Goal: Task Accomplishment & Management: Complete application form

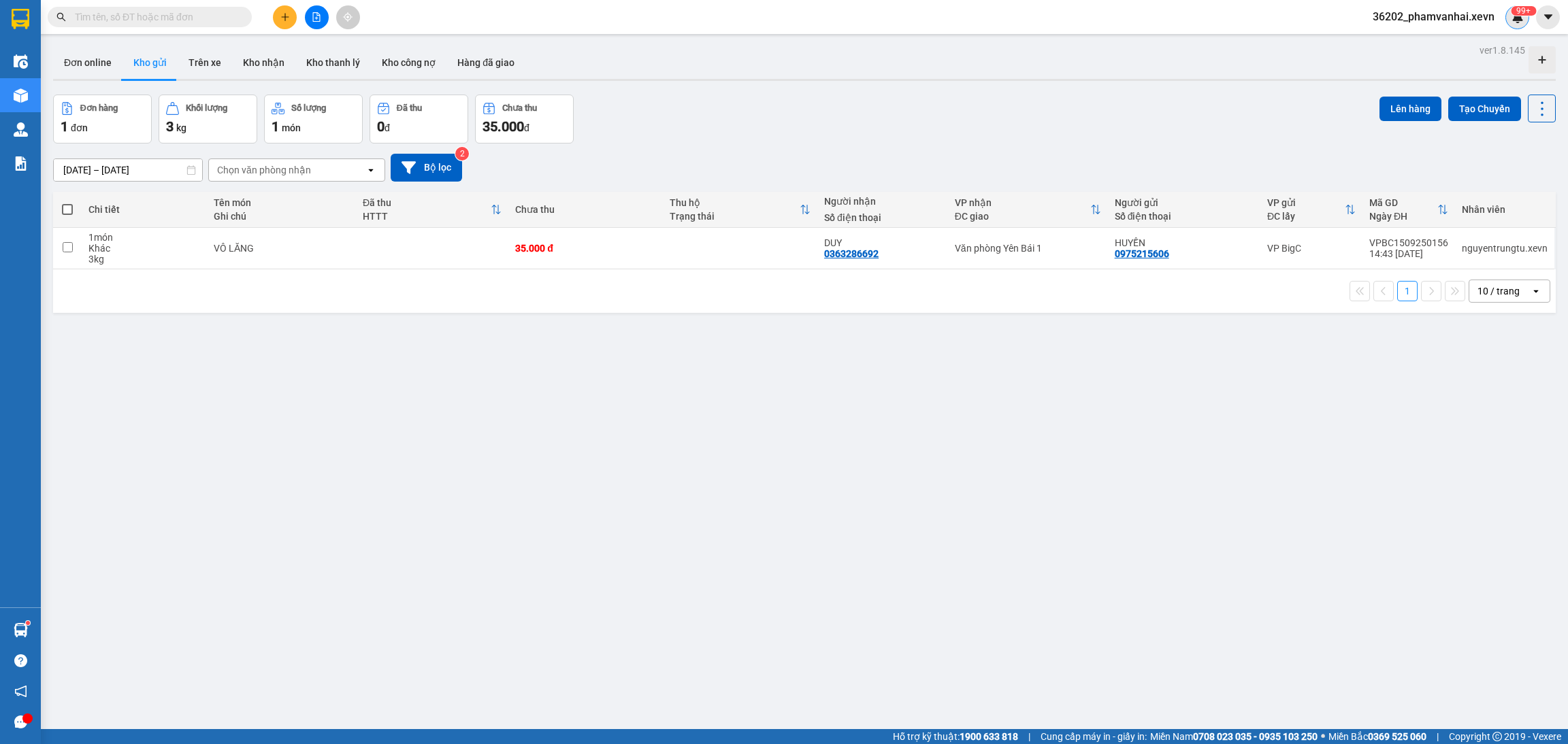
click at [1526, 8] on sup "99+" at bounding box center [1523, 11] width 26 height 10
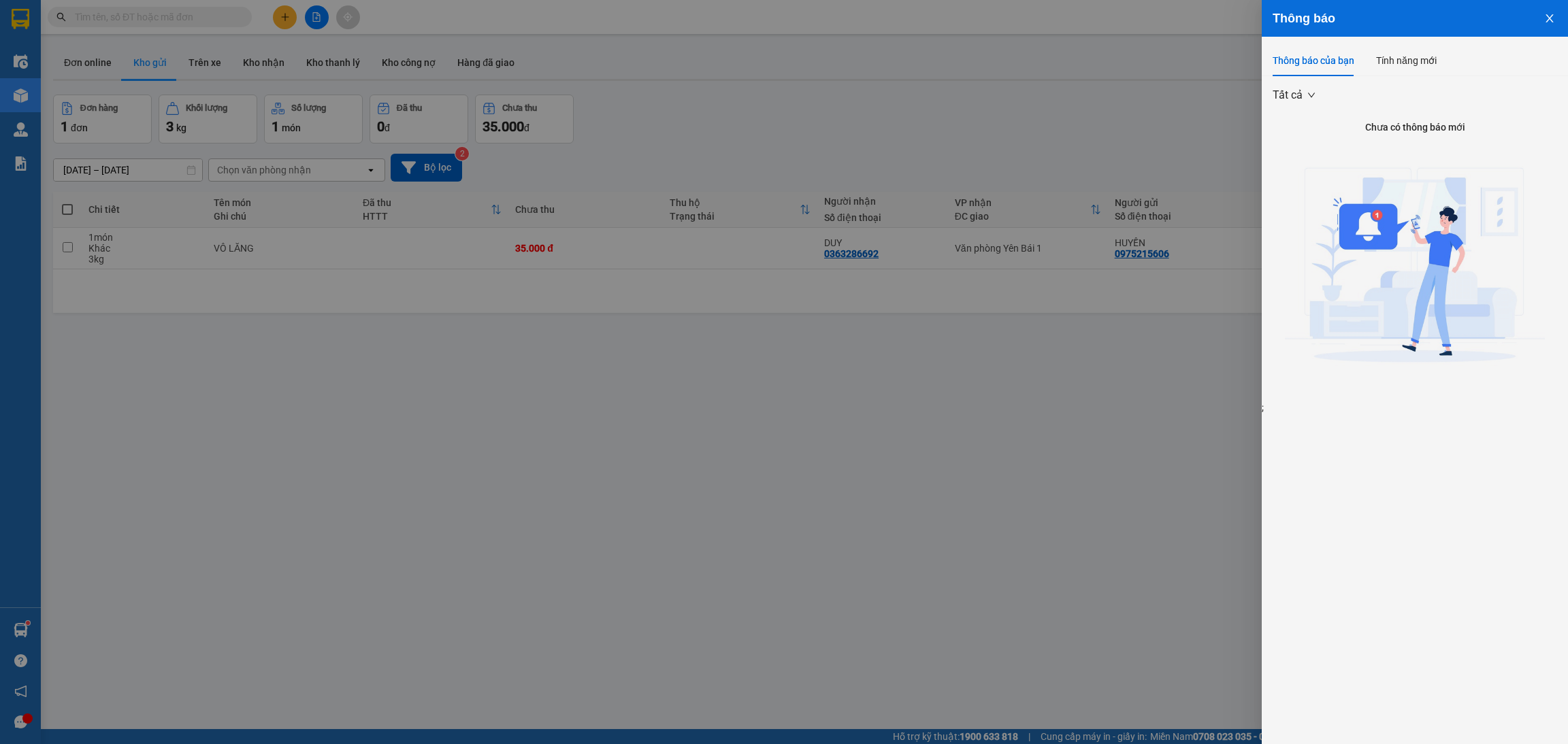
click at [1549, 18] on icon "close" at bounding box center [1549, 18] width 8 height 8
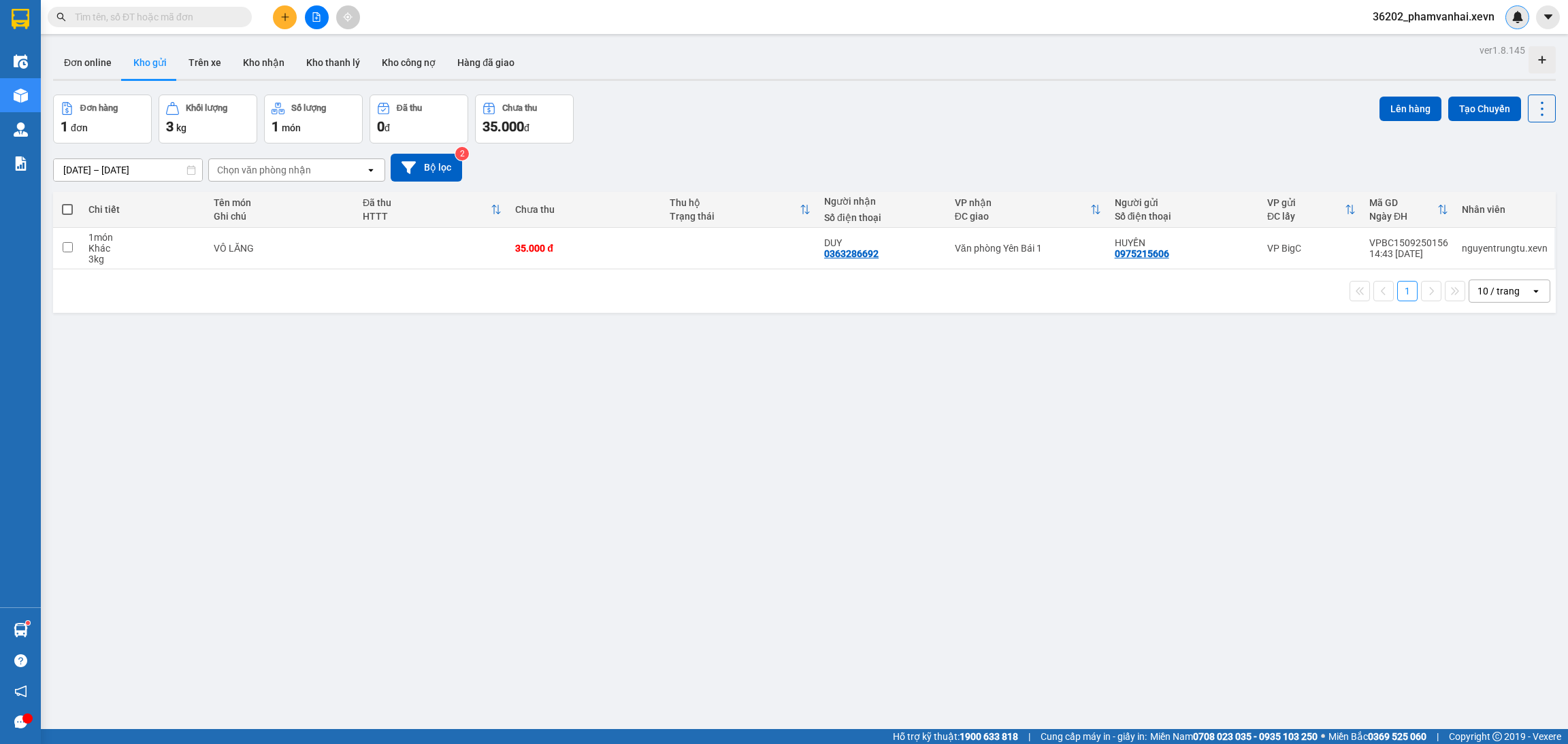
drag, startPoint x: 1530, startPoint y: 22, endPoint x: 1520, endPoint y: 25, distance: 10.4
click at [1522, 25] on div "36202_phamvanhai.xevn" at bounding box center [1464, 17] width 207 height 24
click at [1511, 24] on div at bounding box center [1517, 17] width 24 height 24
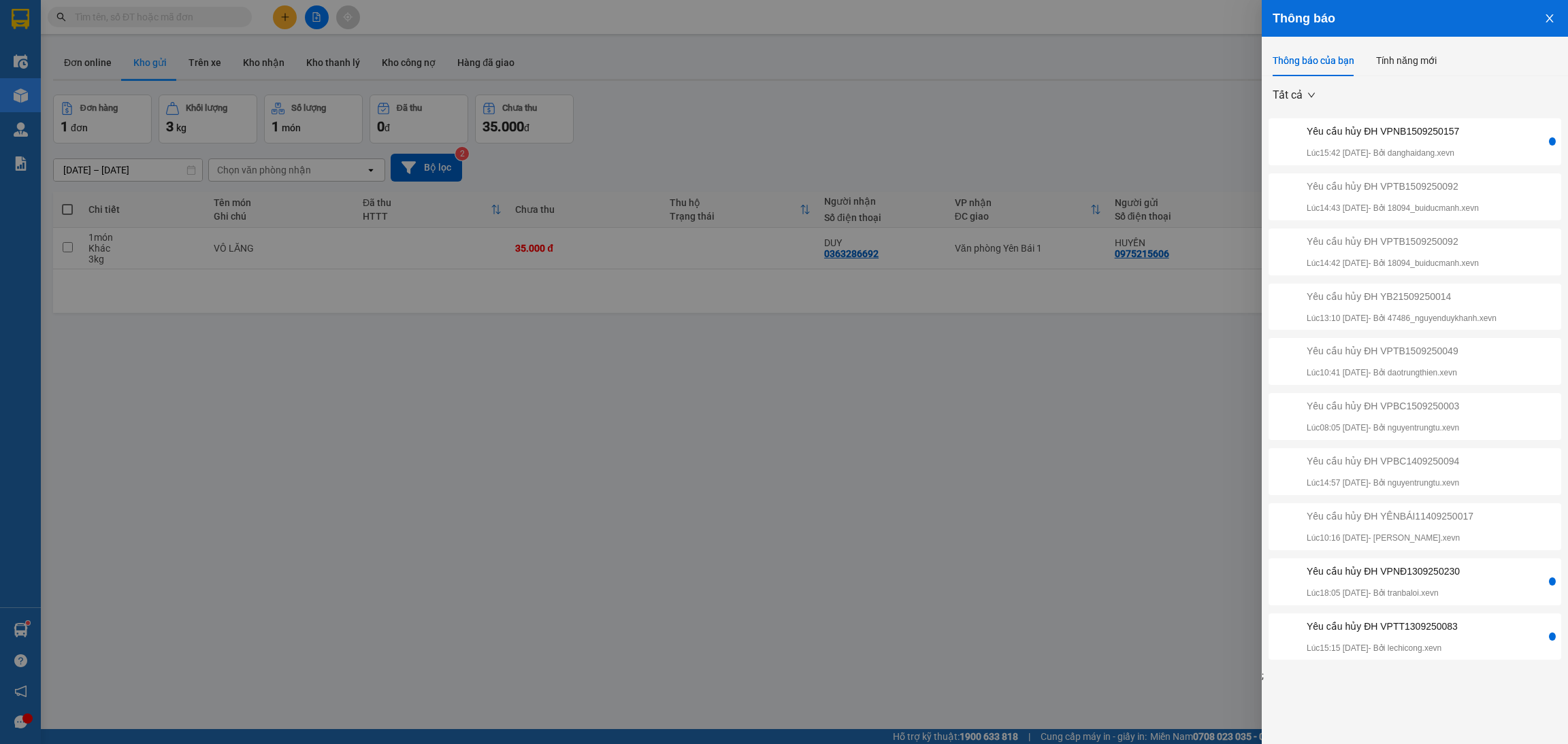
click at [1382, 138] on div "Yêu cầu hủy ĐH VPNB1509250157" at bounding box center [1383, 131] width 152 height 15
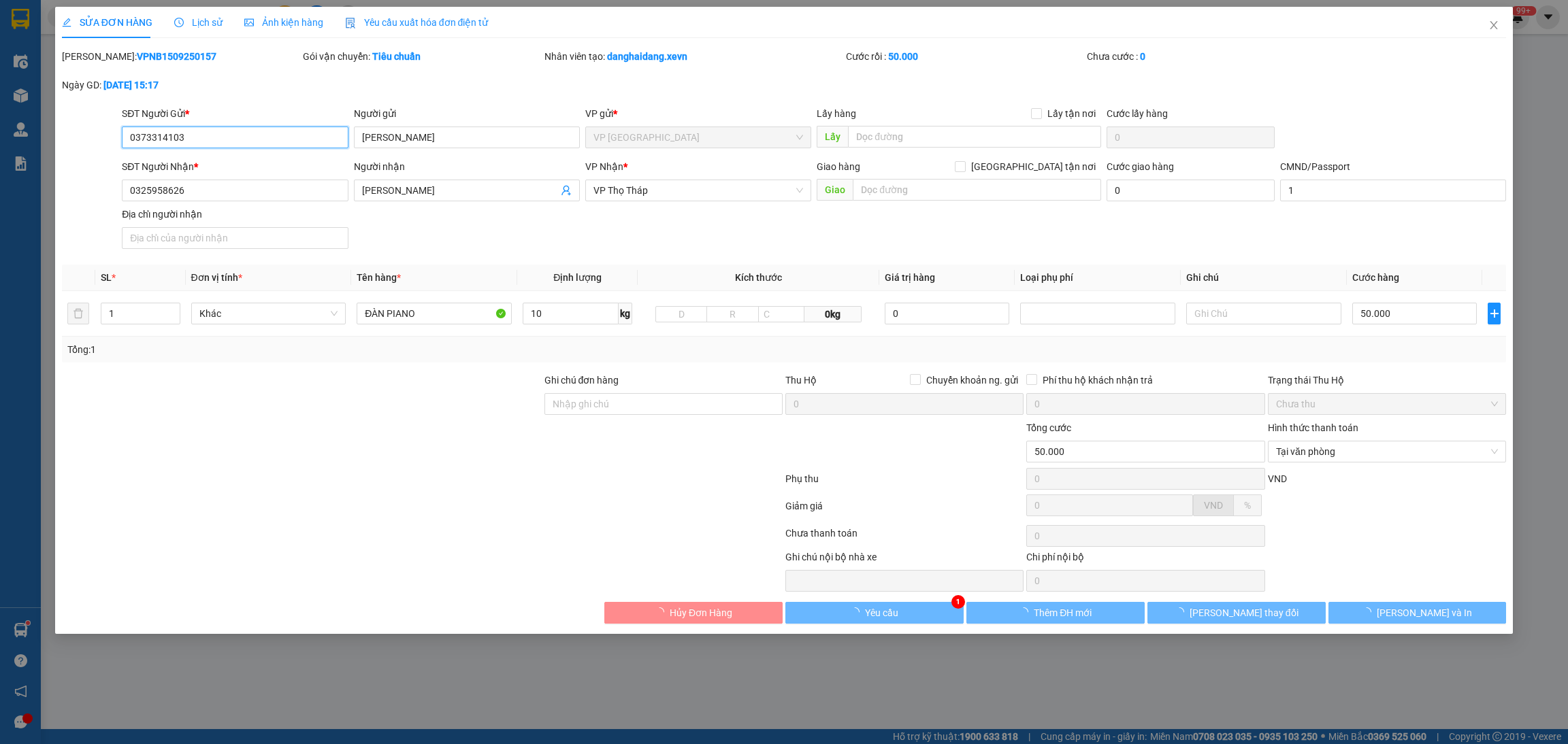
type input "0373314103"
type input "[PERSON_NAME]"
type input "0325958626"
type input "[PERSON_NAME]"
type input "1"
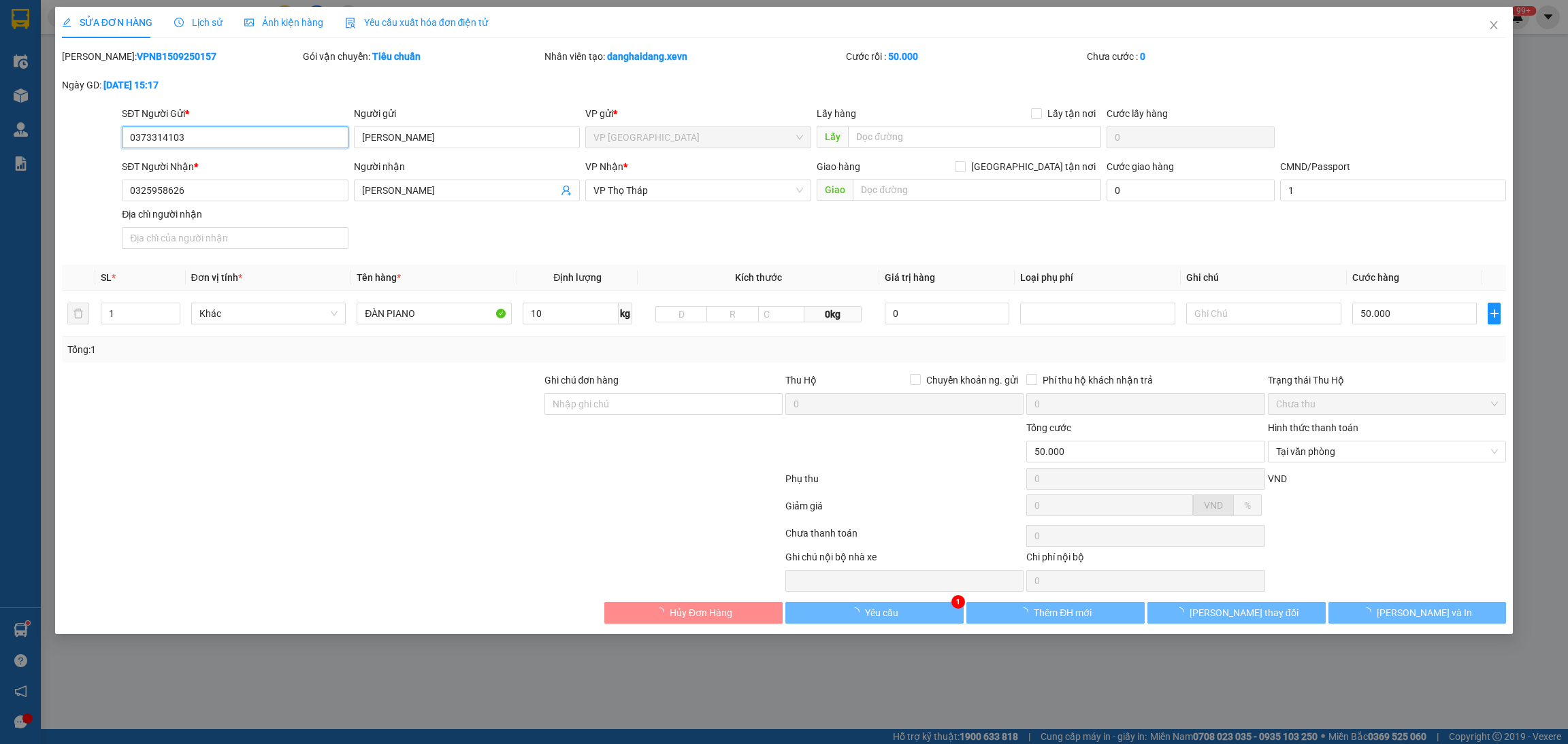
type input "50.000"
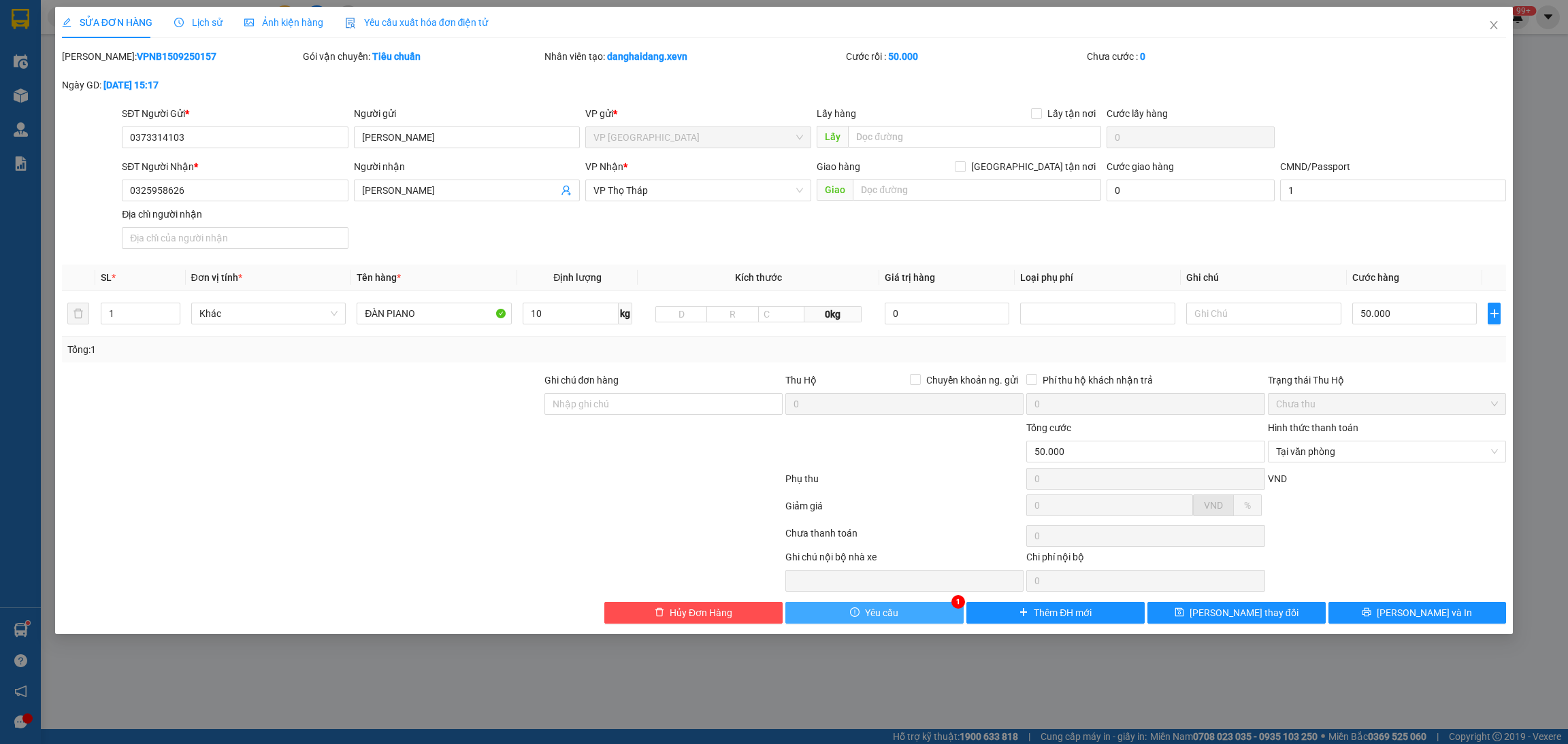
click at [911, 609] on button "Yêu cầu" at bounding box center [874, 613] width 178 height 22
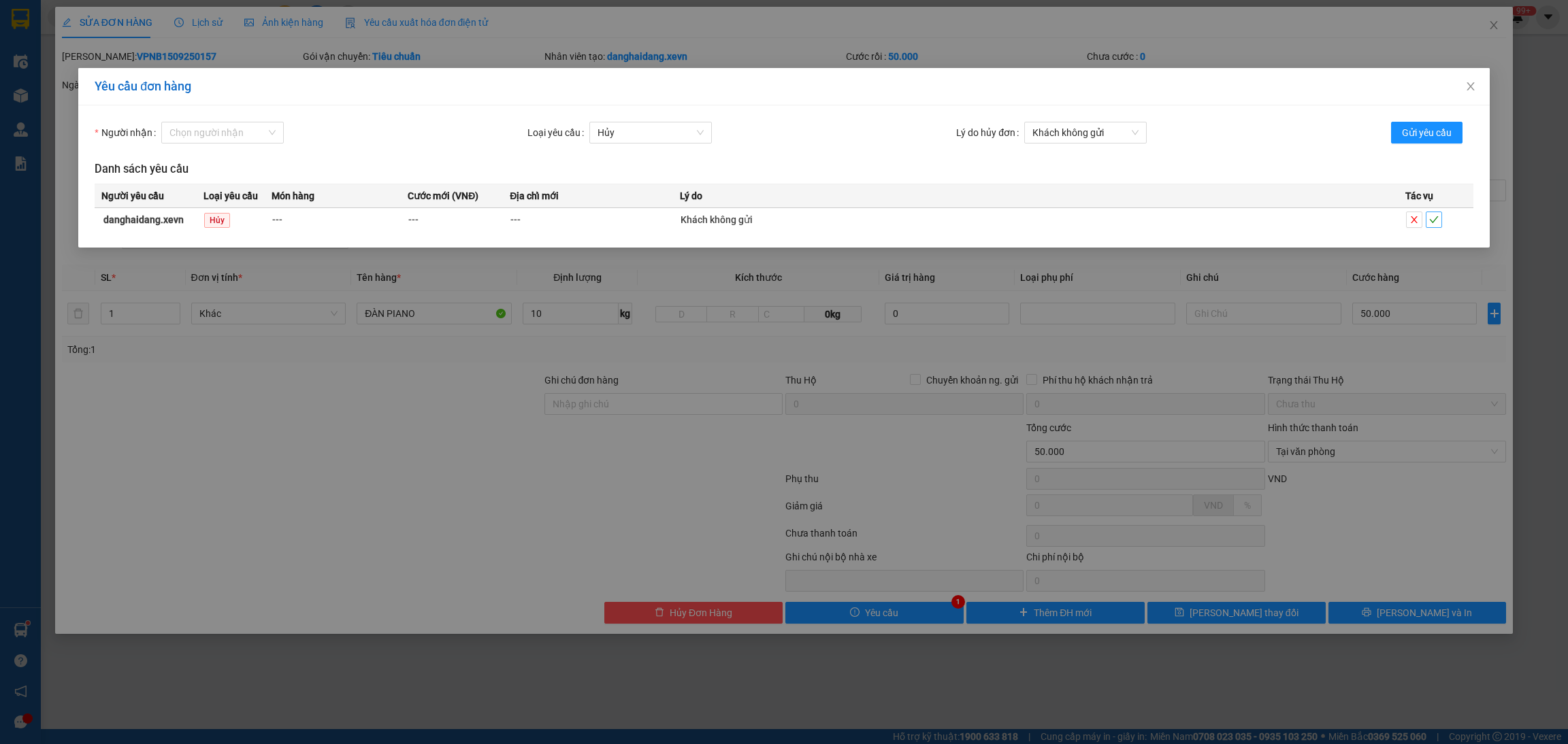
click at [1437, 216] on icon "check" at bounding box center [1434, 219] width 10 height 10
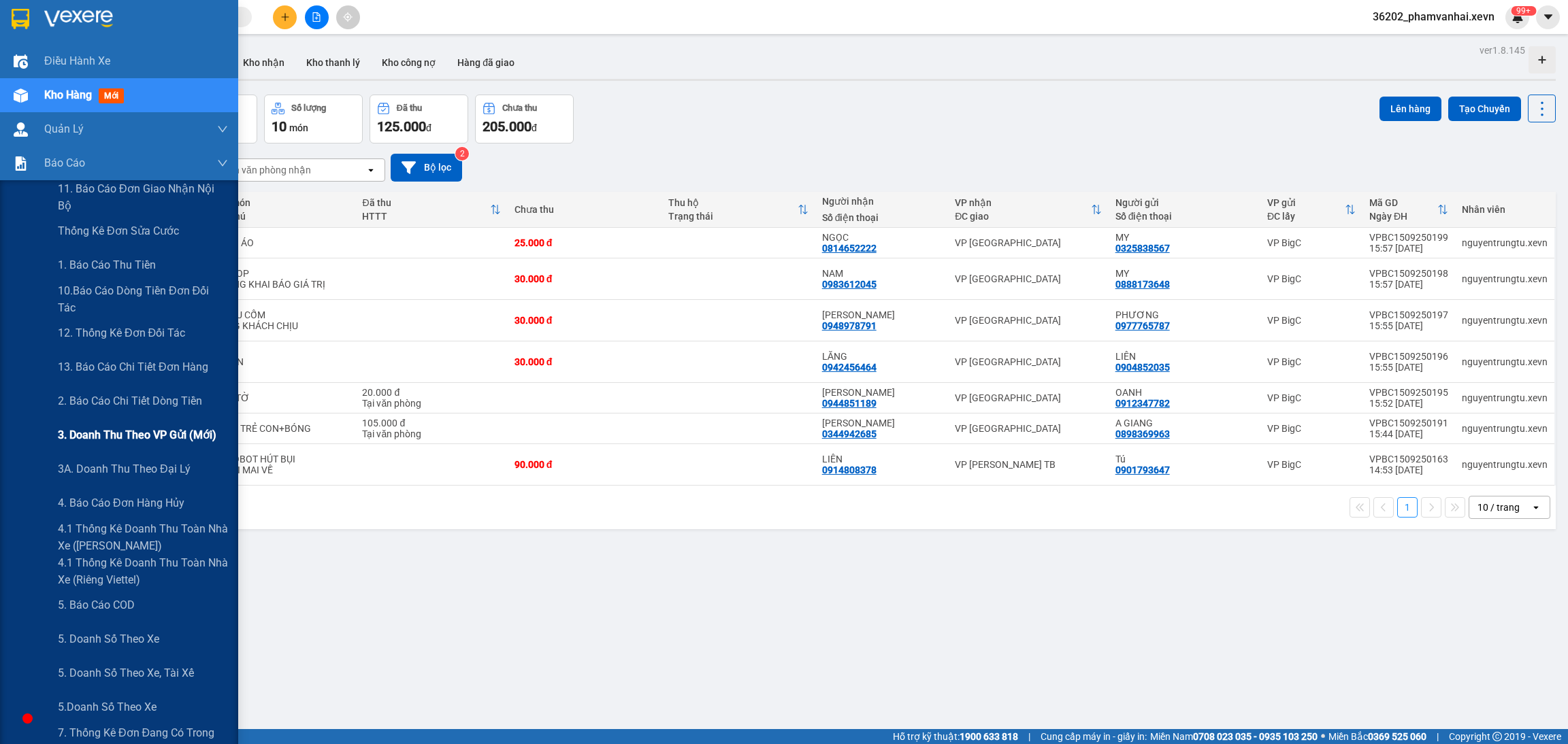
click at [118, 430] on span "3. Doanh Thu theo VP Gửi (mới)" at bounding box center [137, 435] width 158 height 17
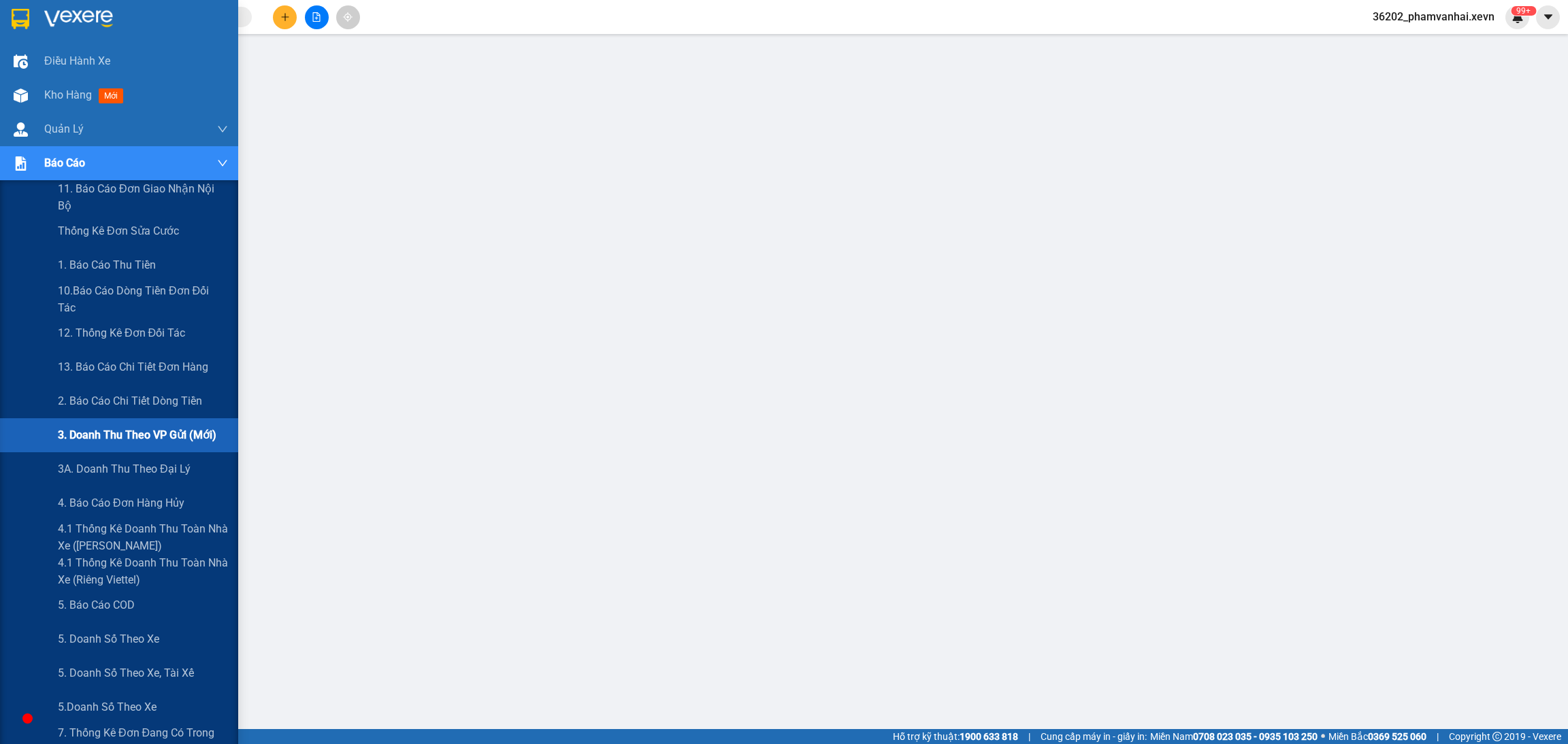
scroll to position [102, 0]
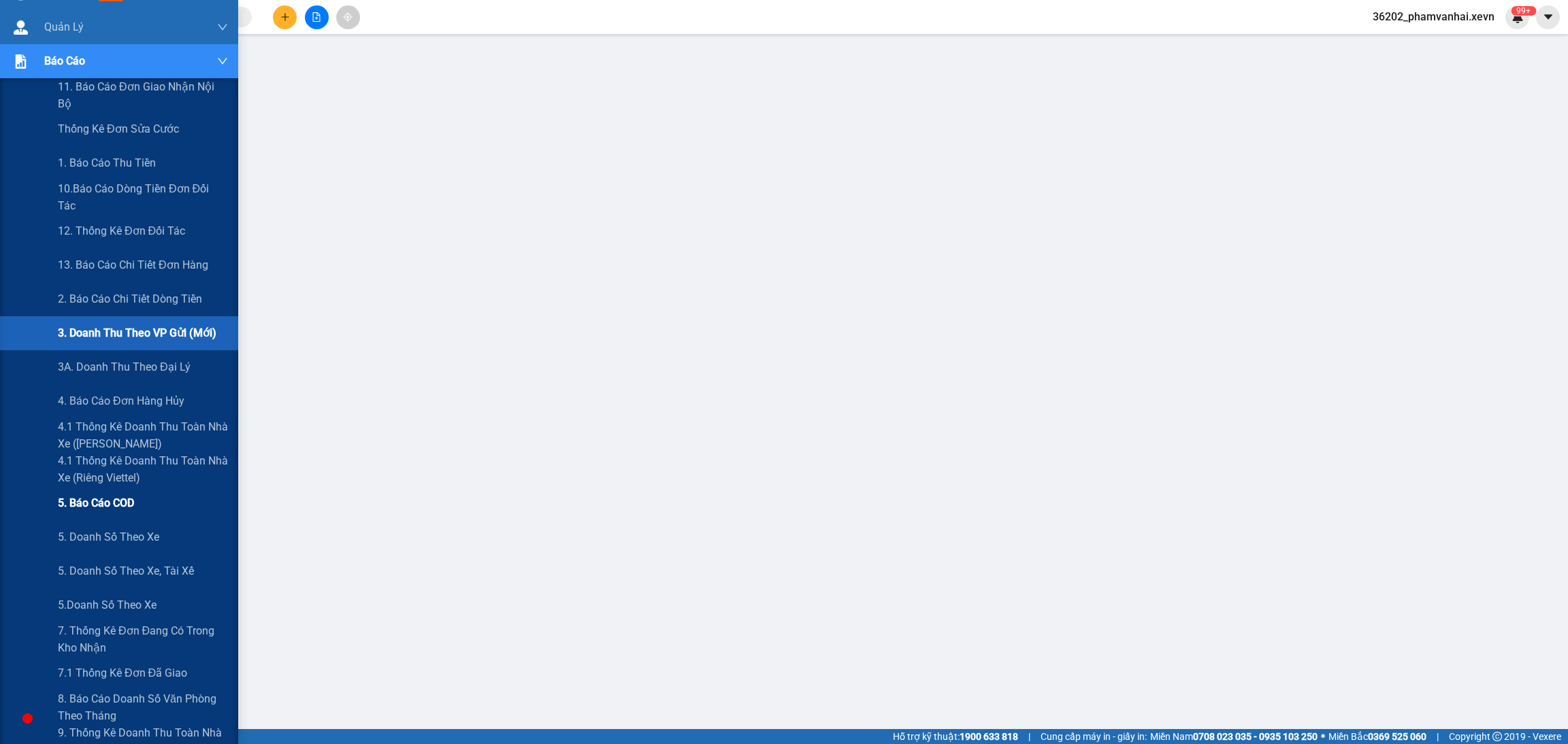
click at [128, 502] on span "5. Báo cáo COD" at bounding box center [95, 503] width 76 height 17
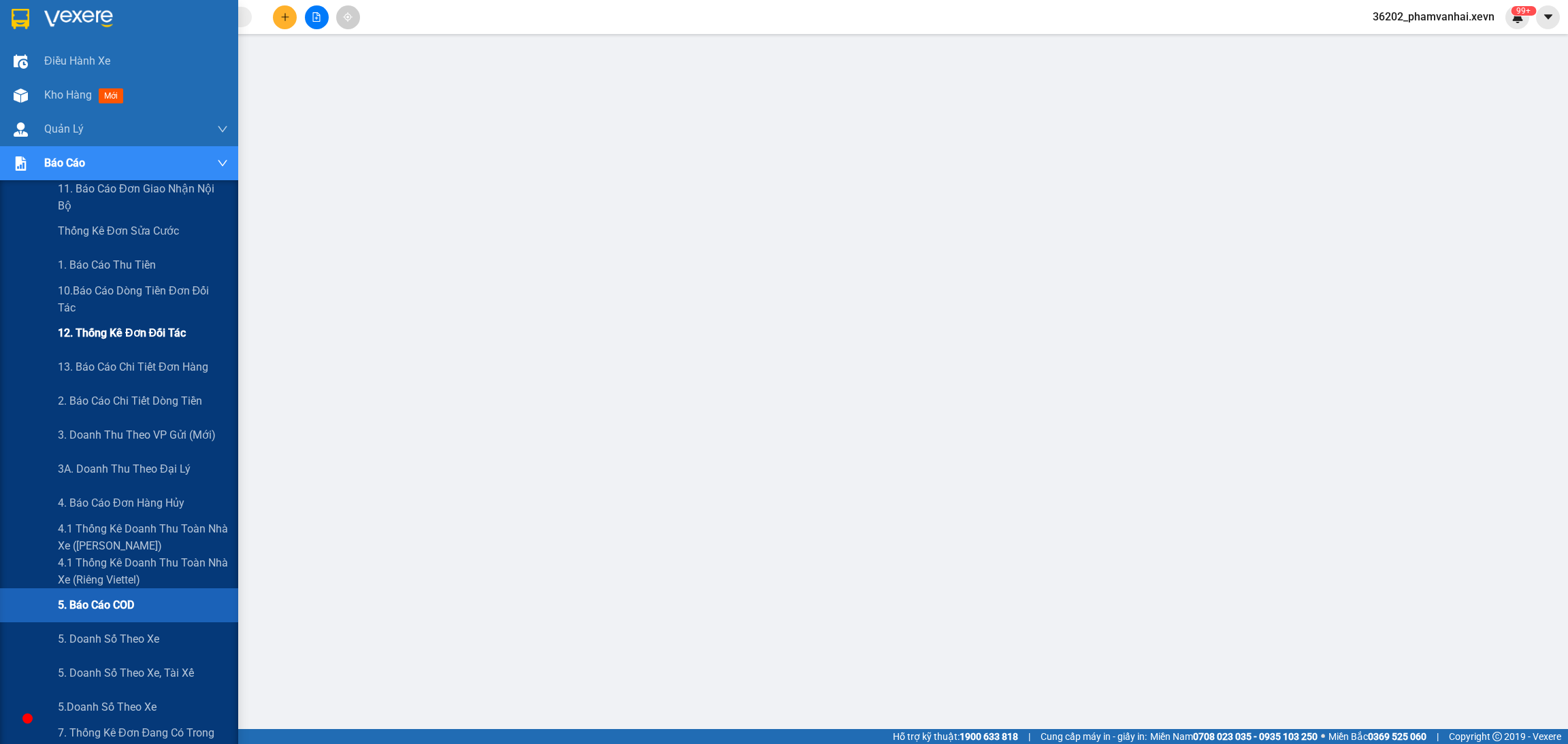
click at [141, 334] on span "12. Thống kê đơn đối tác" at bounding box center [122, 333] width 128 height 17
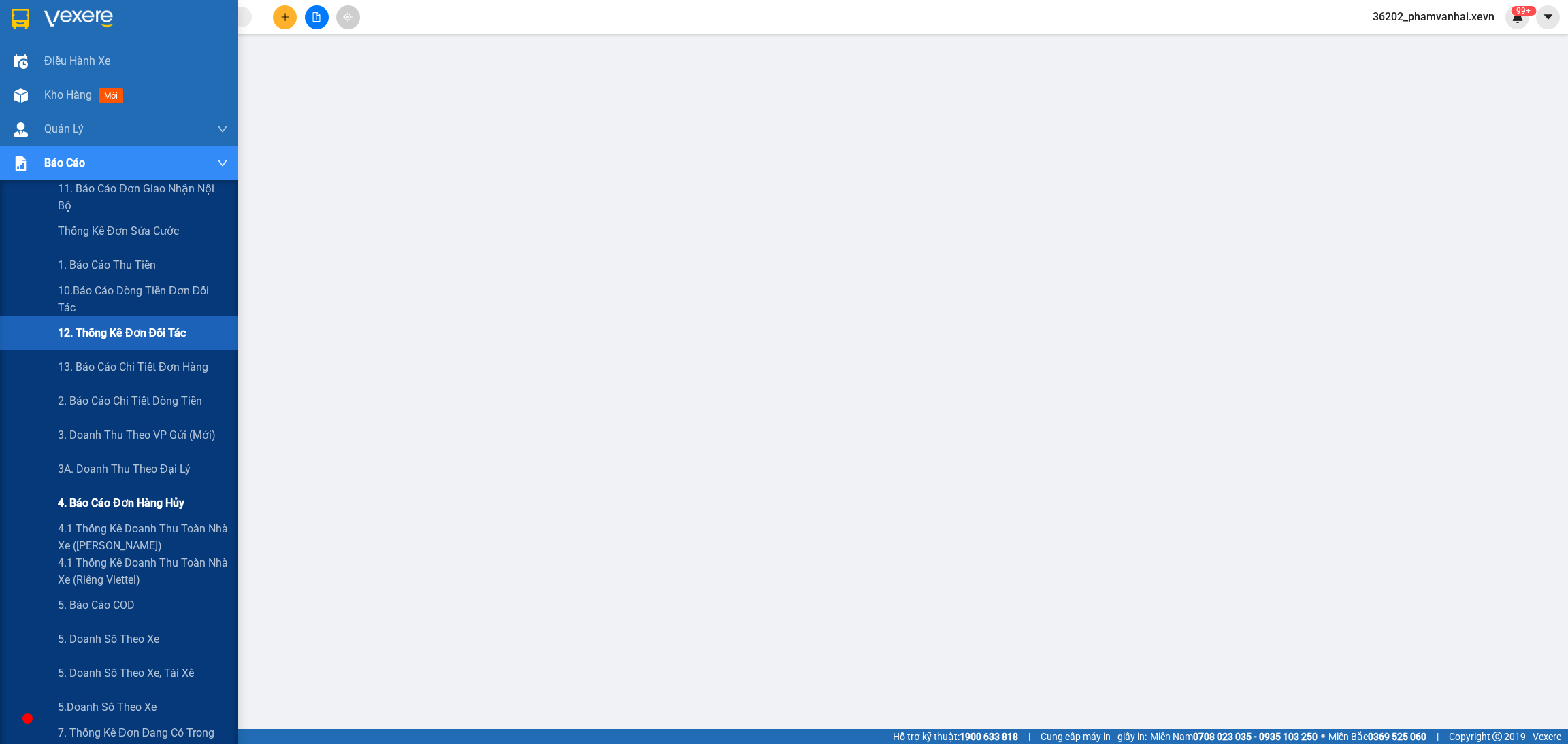
click at [137, 502] on span "4. Báo cáo đơn hàng hủy" at bounding box center [121, 503] width 127 height 17
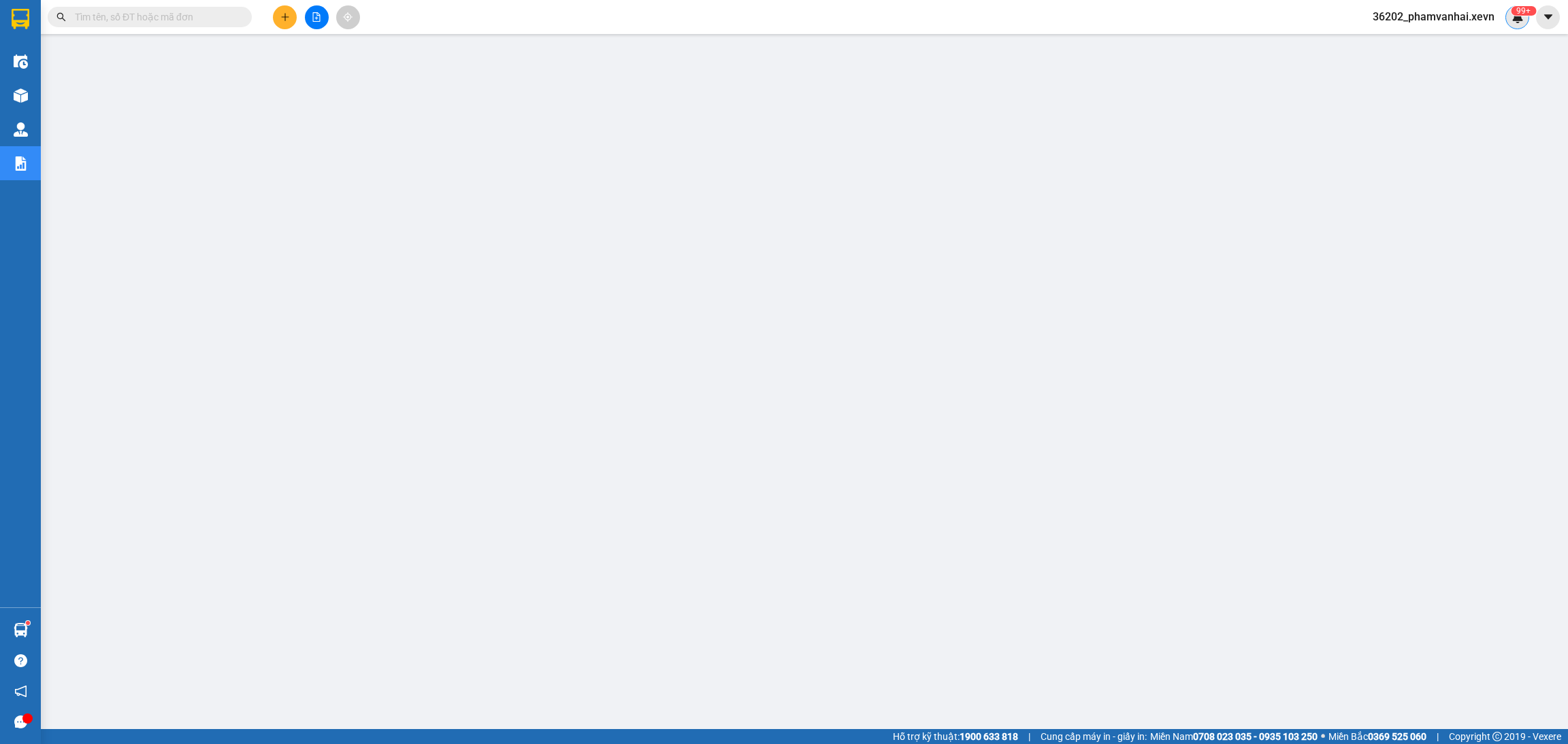
click at [1507, 14] on div "99+" at bounding box center [1517, 17] width 24 height 24
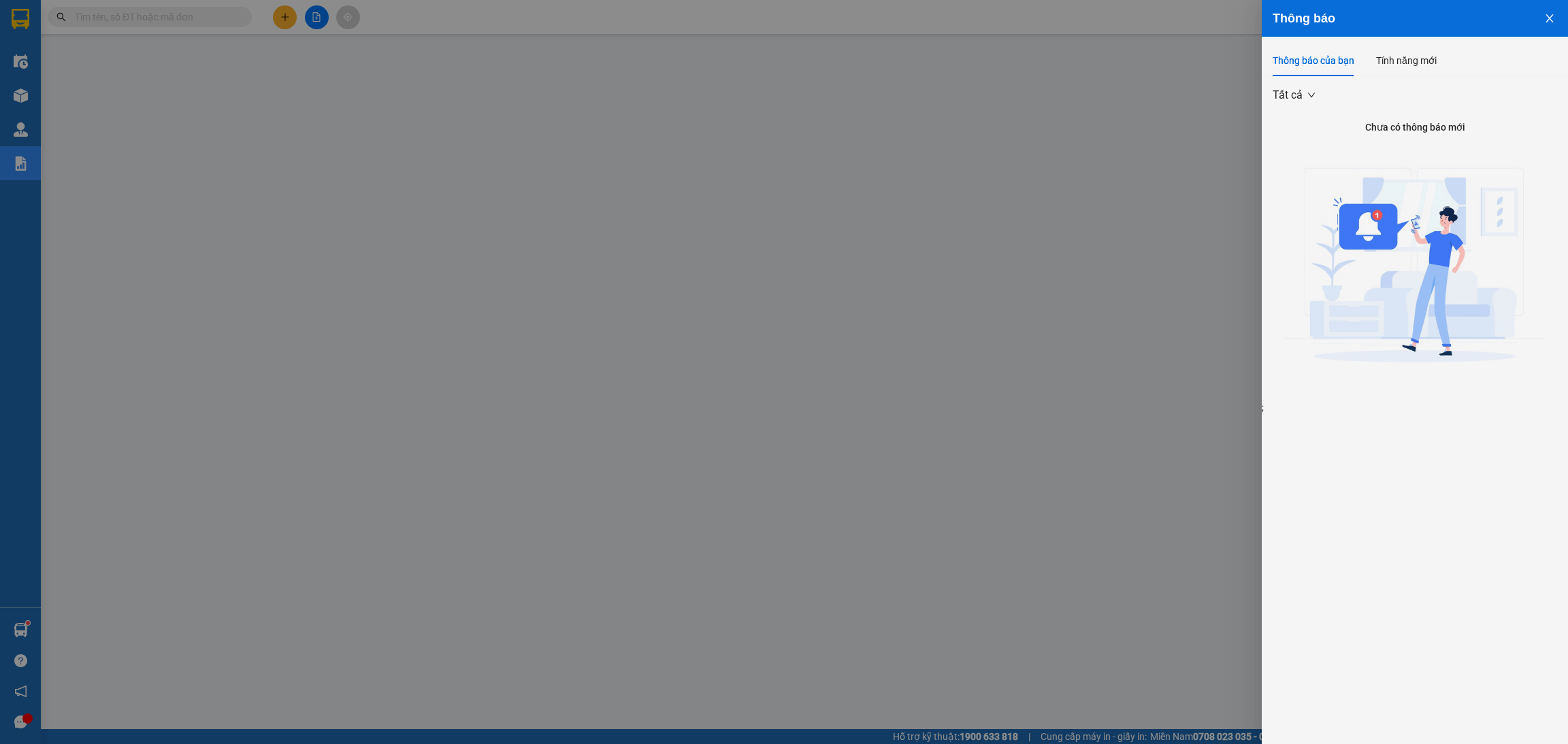
click at [1550, 21] on icon "close" at bounding box center [1549, 18] width 11 height 11
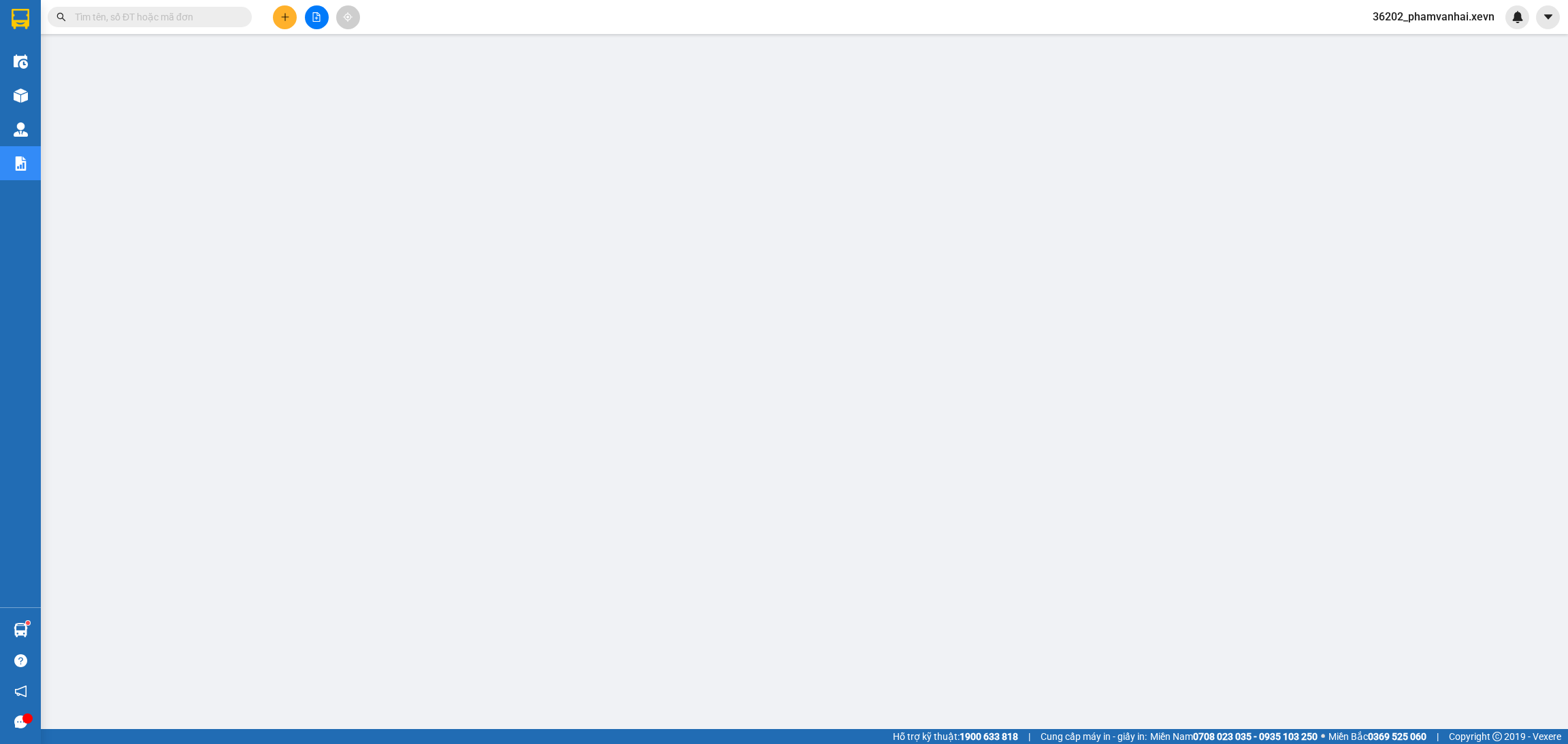
click at [1512, 20] on img at bounding box center [1517, 17] width 12 height 12
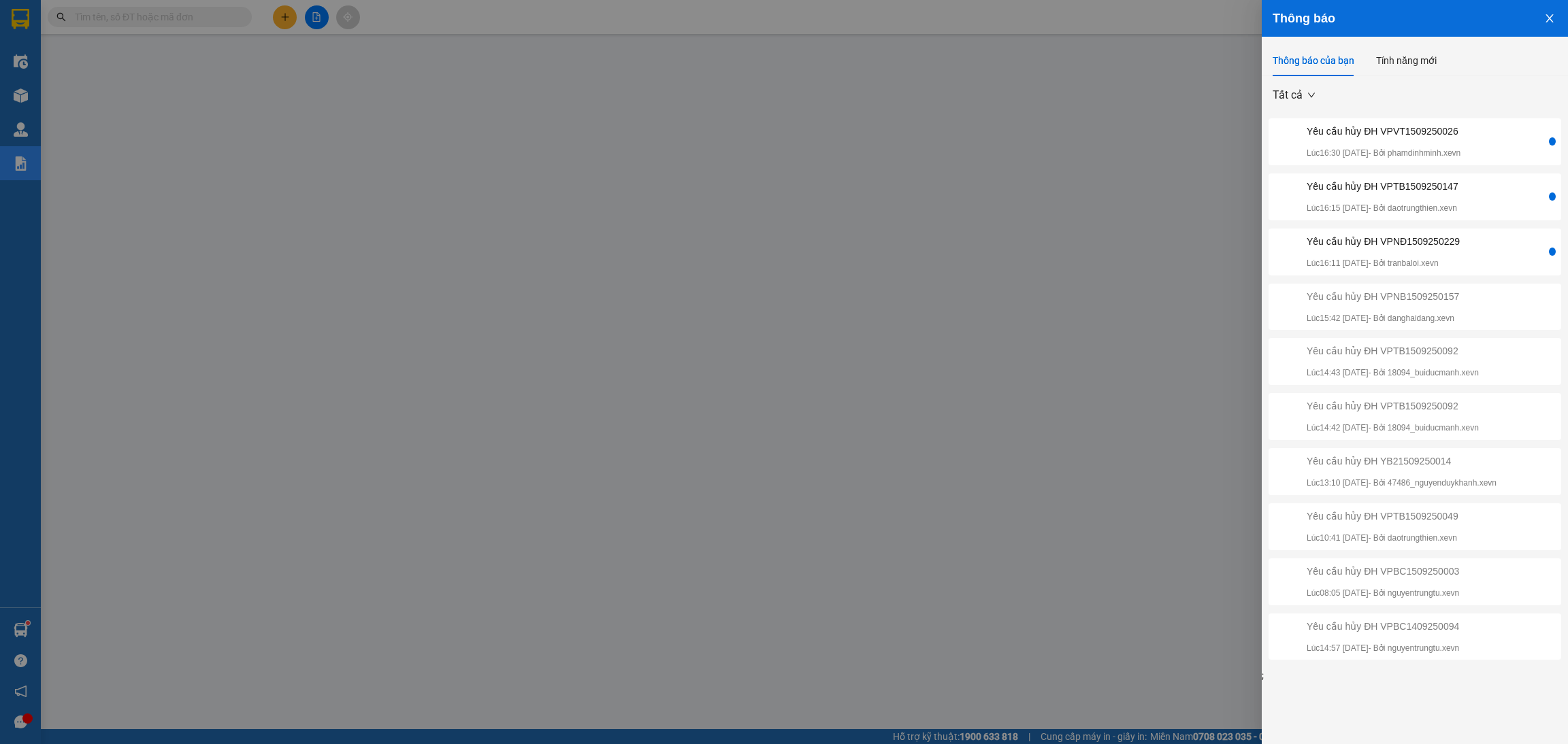
click at [1389, 125] on div "Yêu cầu hủy ĐH VPVT1509250026" at bounding box center [1383, 131] width 154 height 15
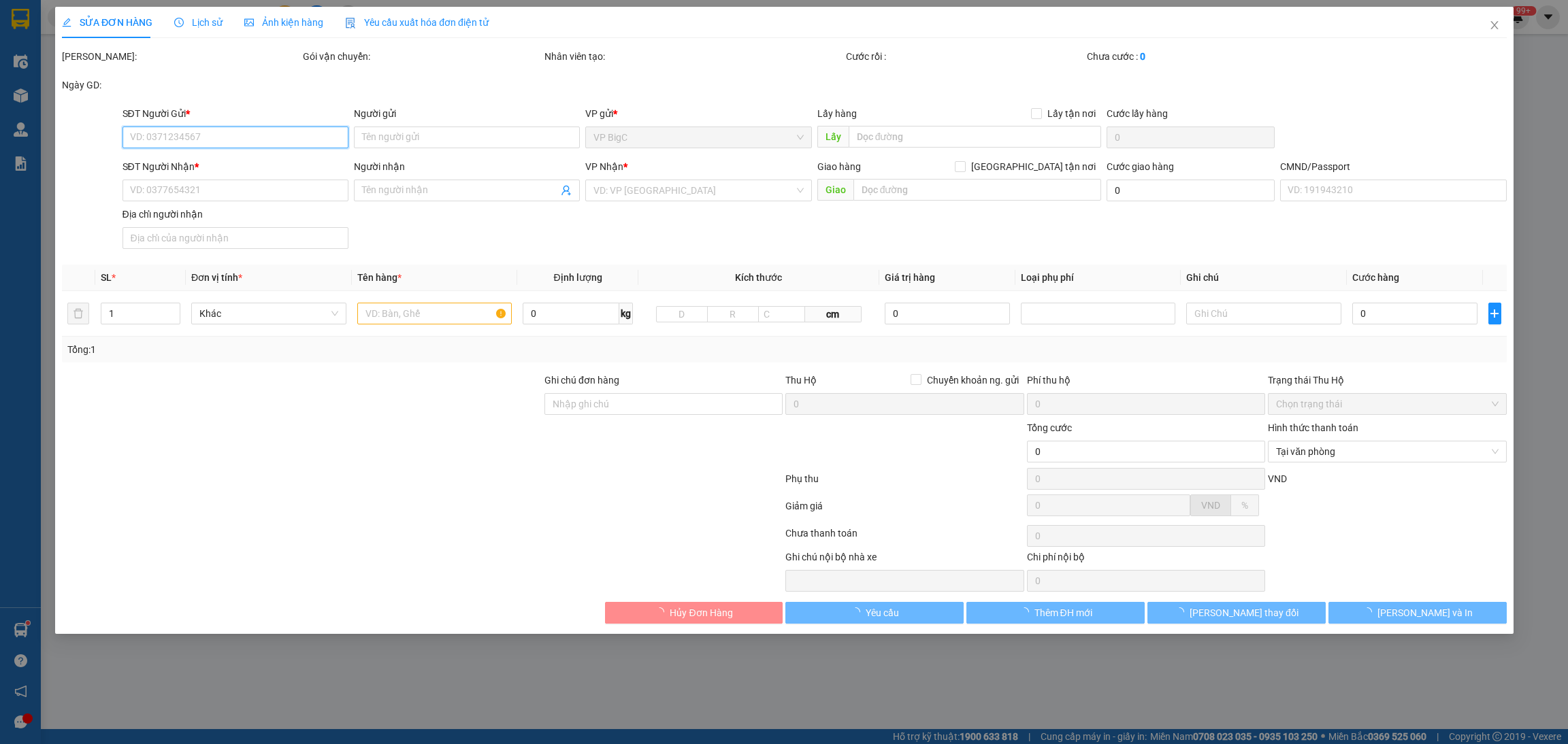
type input "0388174294"
type input "SƠN"
type input "0357804520"
type input "BÁCH"
checkbox input "true"
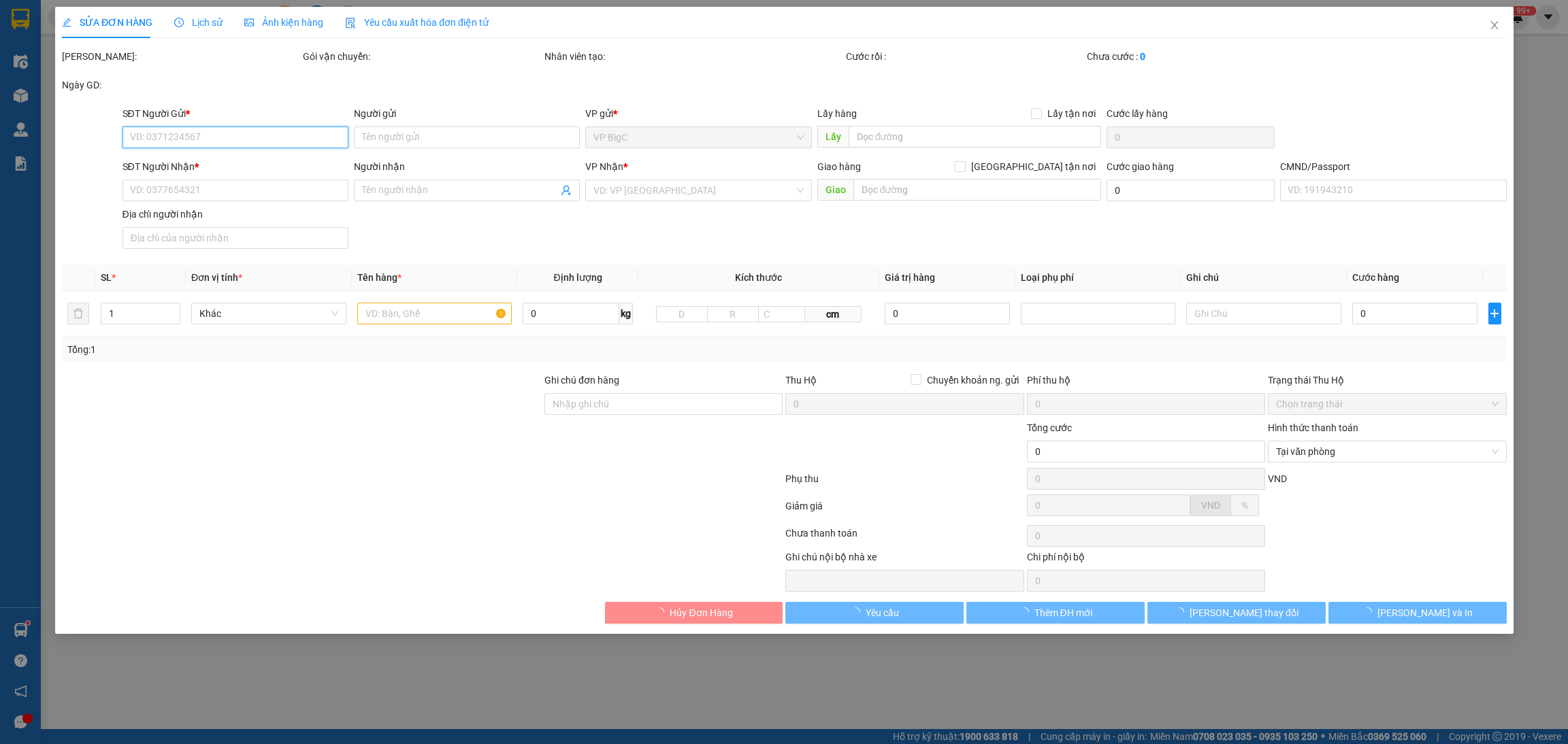
type input "124 XUÂN THUỶ CẦU GIẤY, HN"
type input "ship"
type input "115.000"
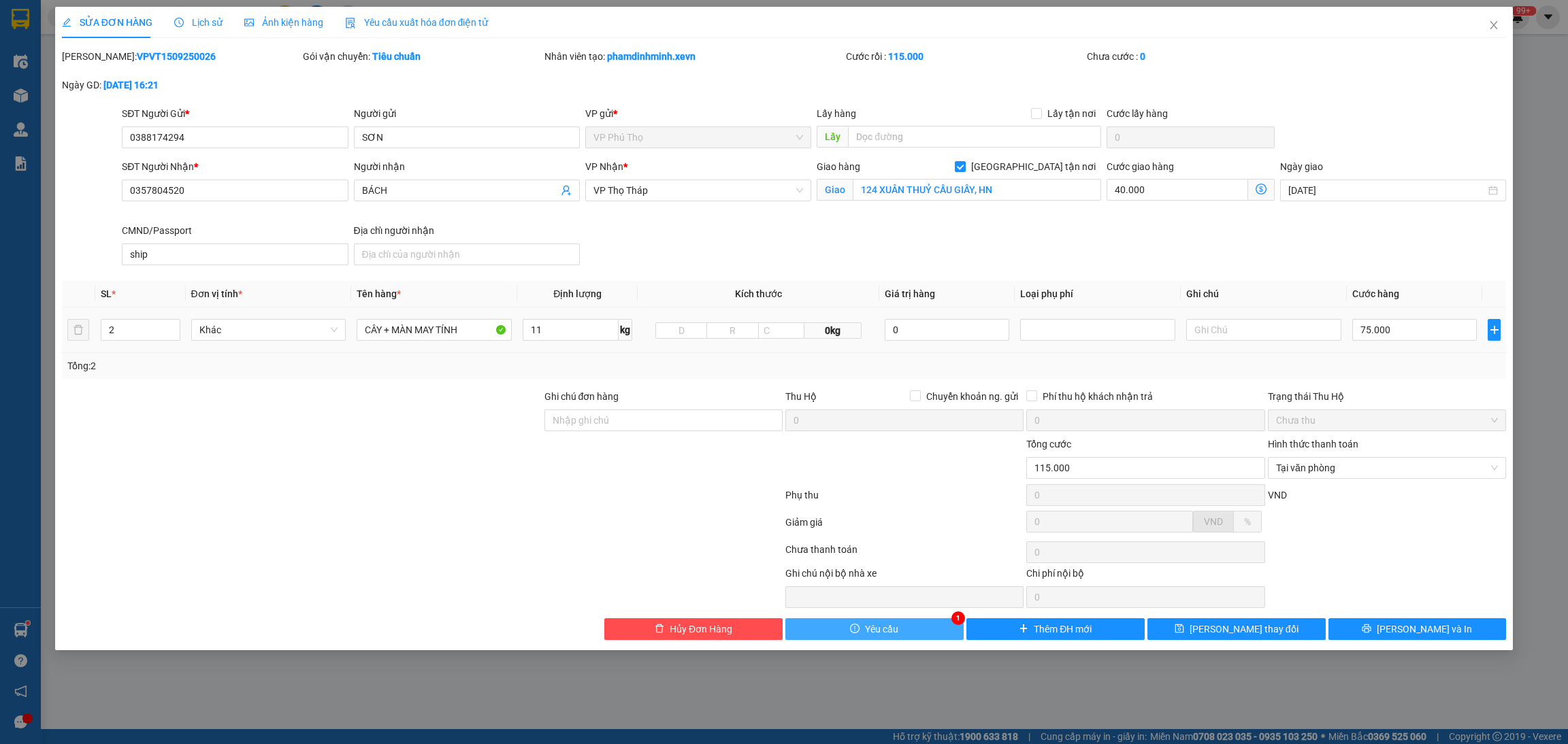
click at [911, 626] on button "Yêu cầu" at bounding box center [874, 629] width 178 height 22
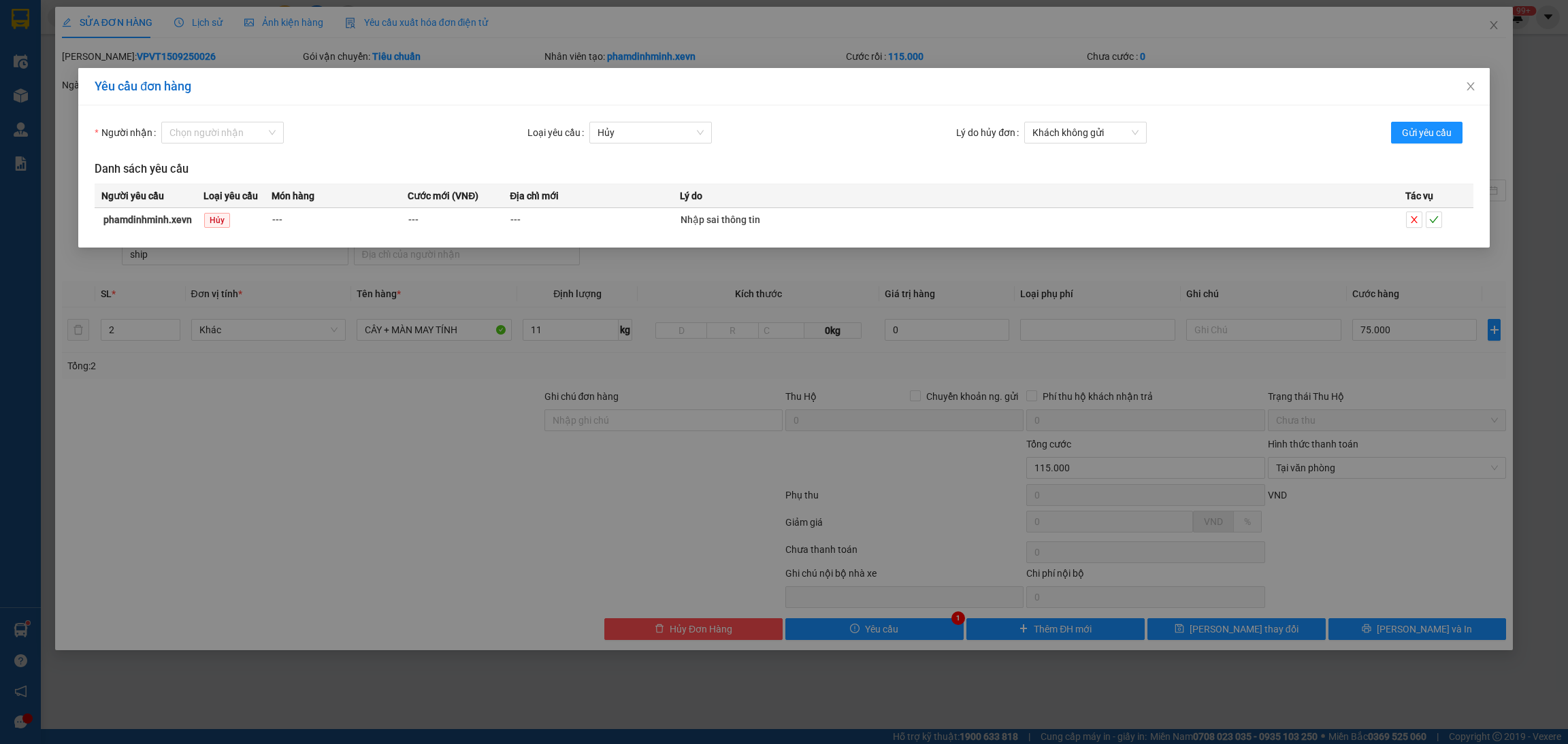
click at [1447, 221] on div at bounding box center [1439, 220] width 67 height 17
click at [1437, 217] on icon "check" at bounding box center [1434, 219] width 9 height 7
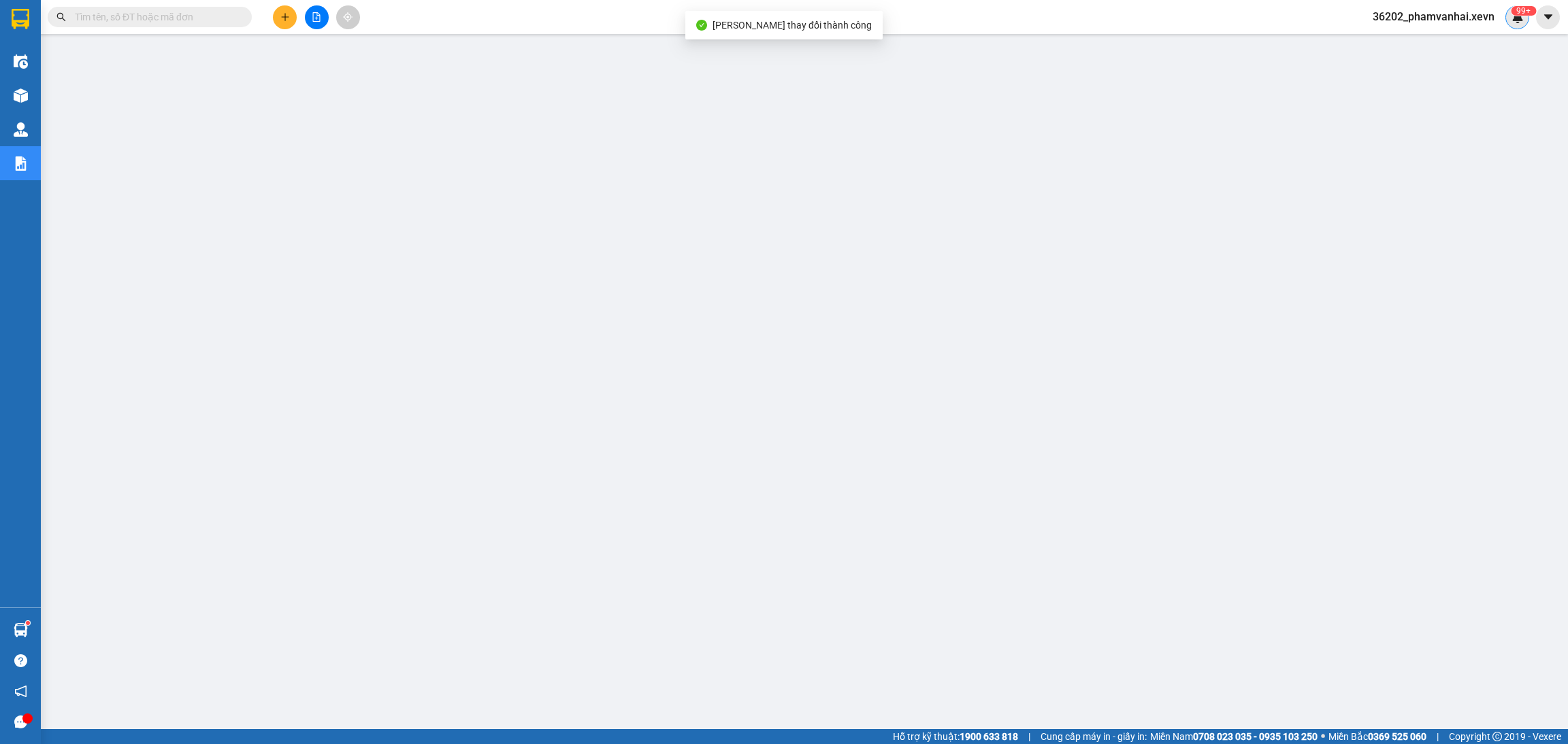
click at [1513, 8] on sup "99+" at bounding box center [1523, 11] width 26 height 10
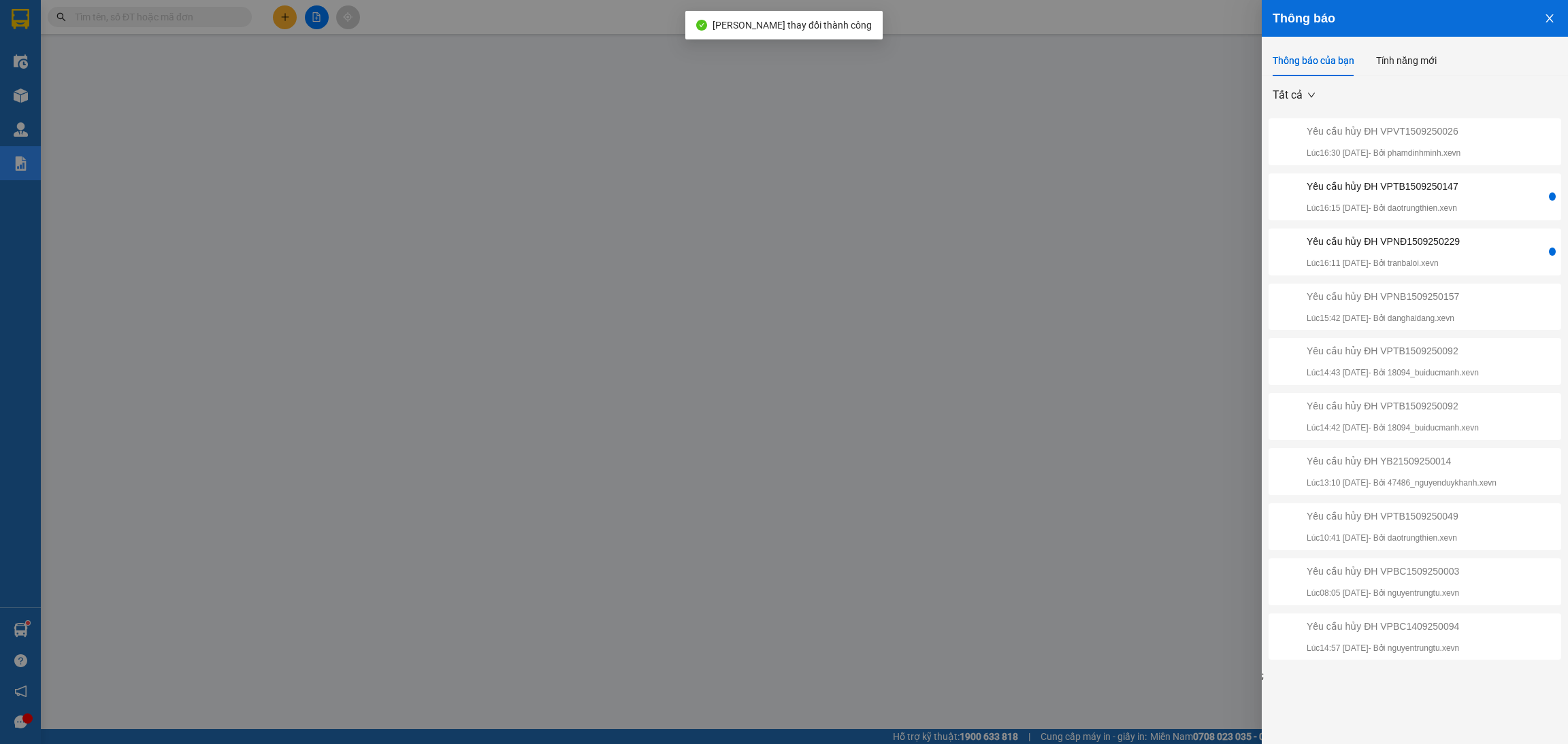
click at [1457, 194] on div "Yêu cầu hủy ĐH VPTB1509250147 Lúc 16:15 [DATE] - Bởi daotrungthien.xevn" at bounding box center [1383, 197] width 152 height 36
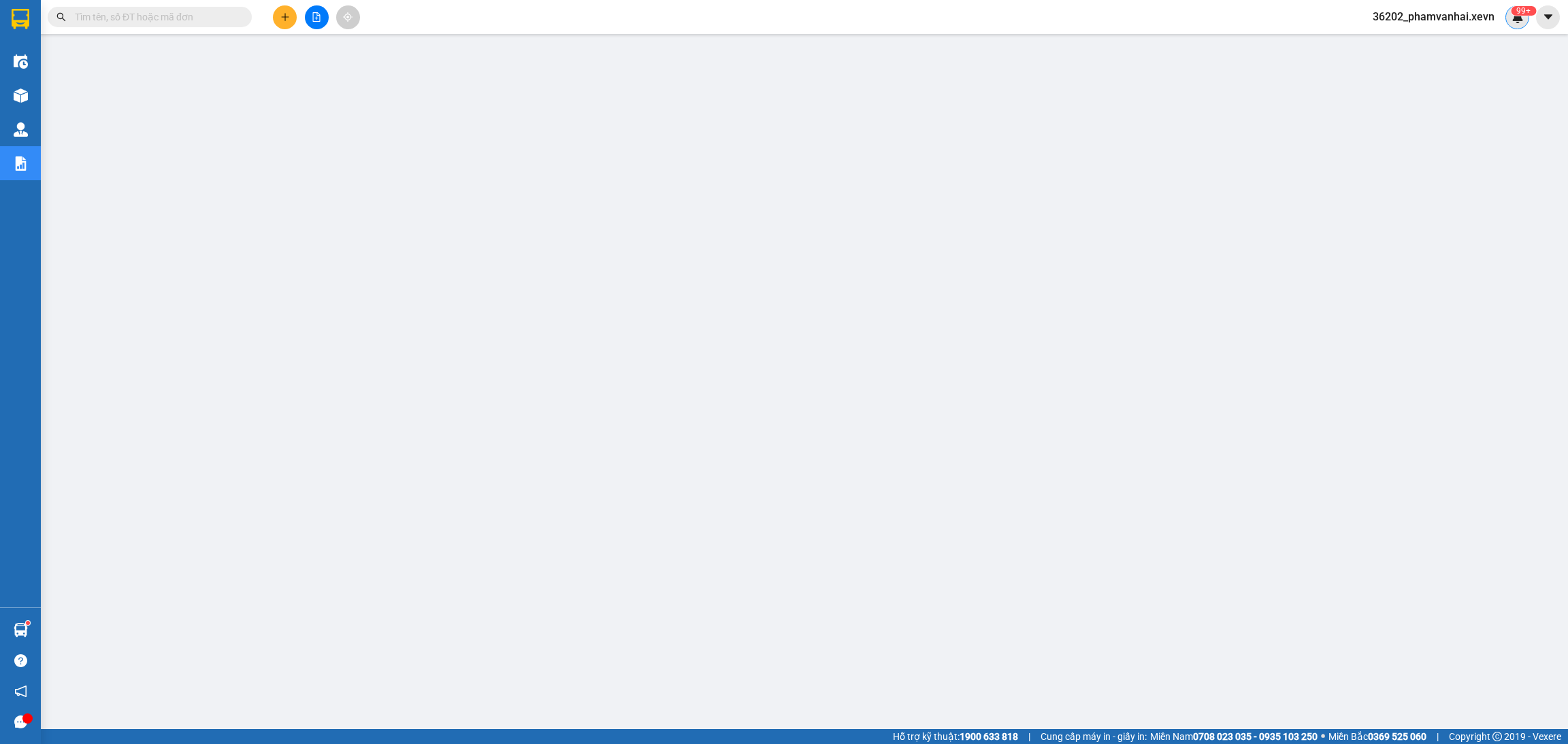
click at [1511, 17] on img at bounding box center [1517, 17] width 12 height 12
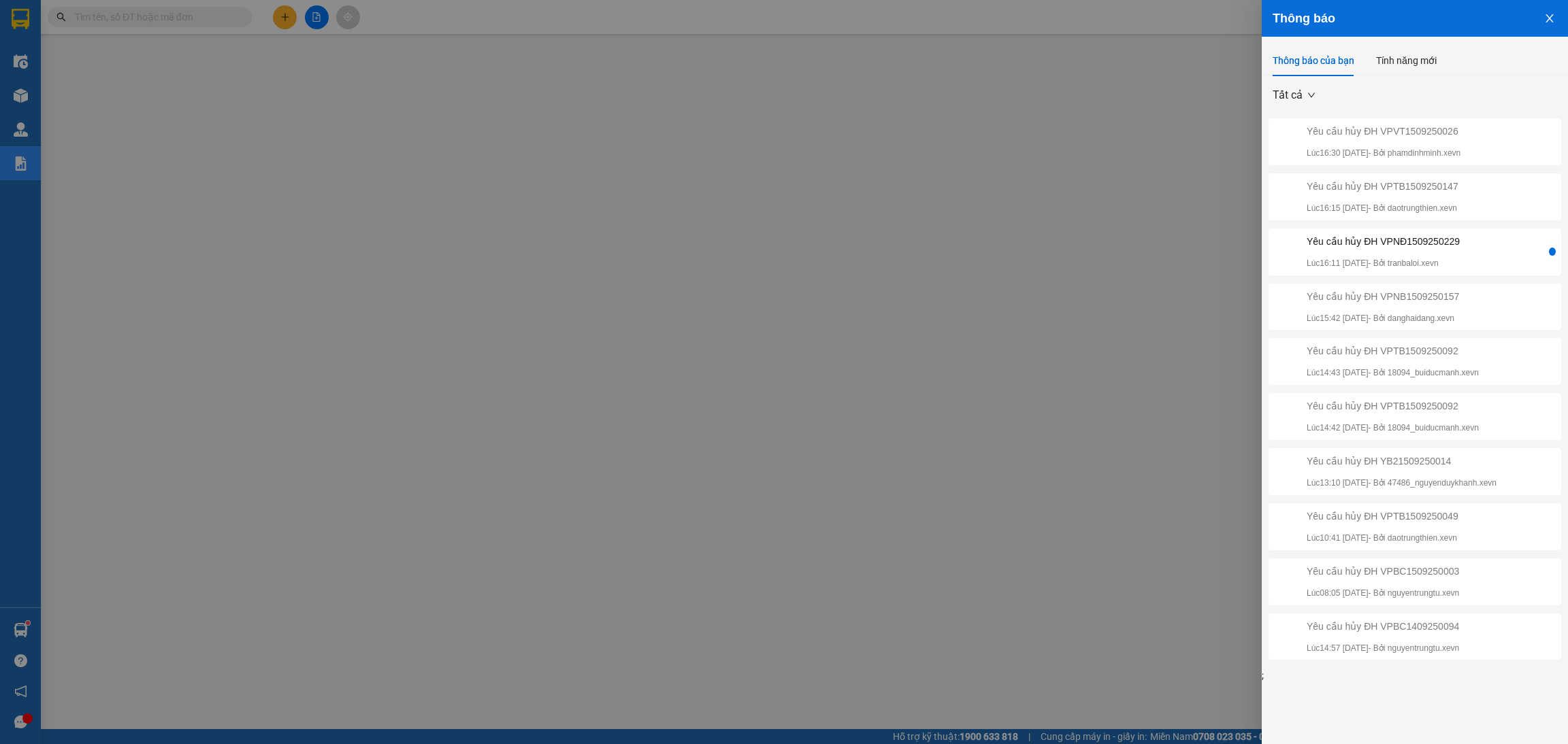
click at [1483, 247] on div "Yêu cầu hủy ĐH VPNĐ1509250229 Lúc 16:11 [DATE] - Bởi tranbaloi.xevn" at bounding box center [1409, 252] width 275 height 36
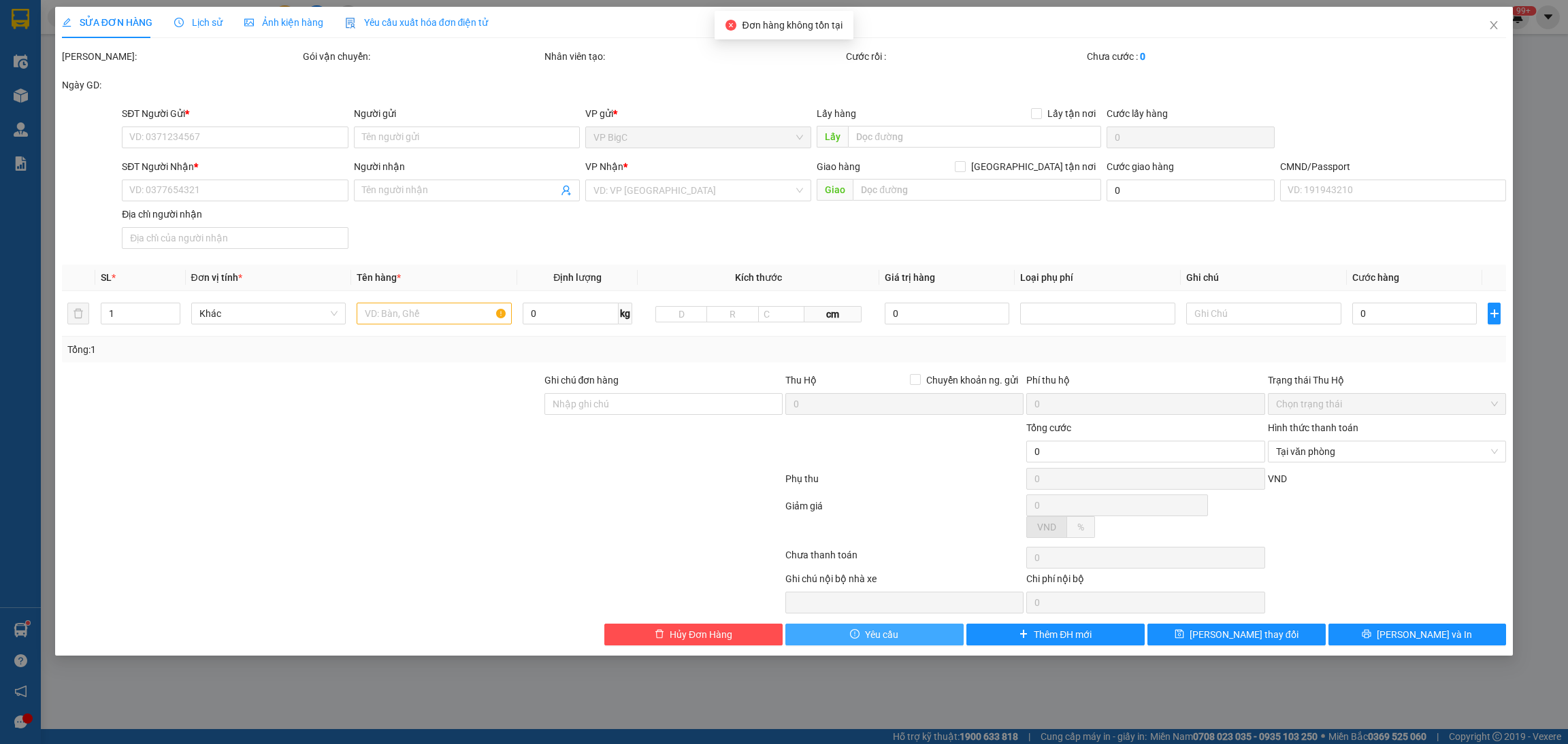
click at [861, 640] on button "Yêu cầu" at bounding box center [874, 634] width 178 height 22
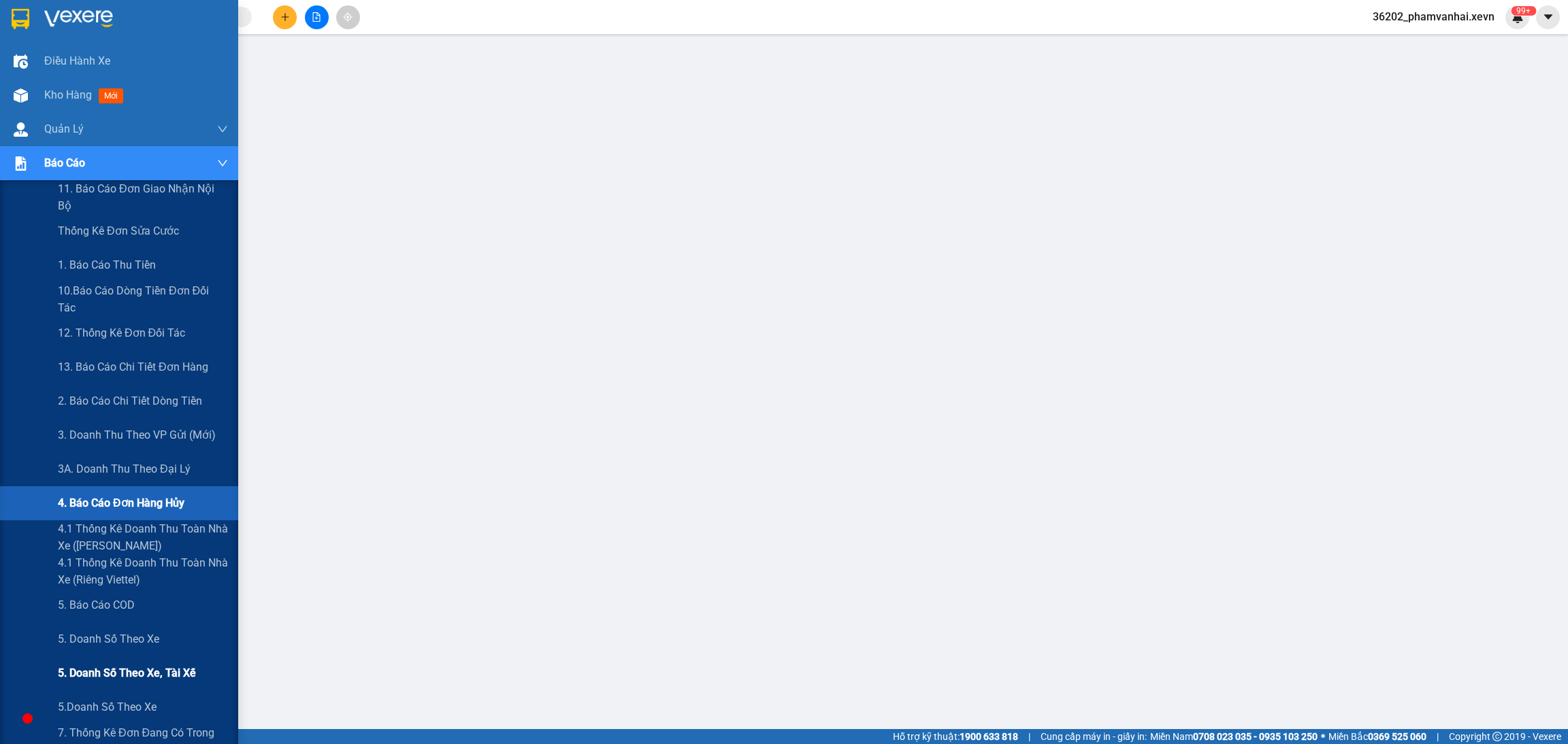
click at [148, 670] on span "5. Doanh số theo xe, tài xế" at bounding box center [127, 673] width 138 height 17
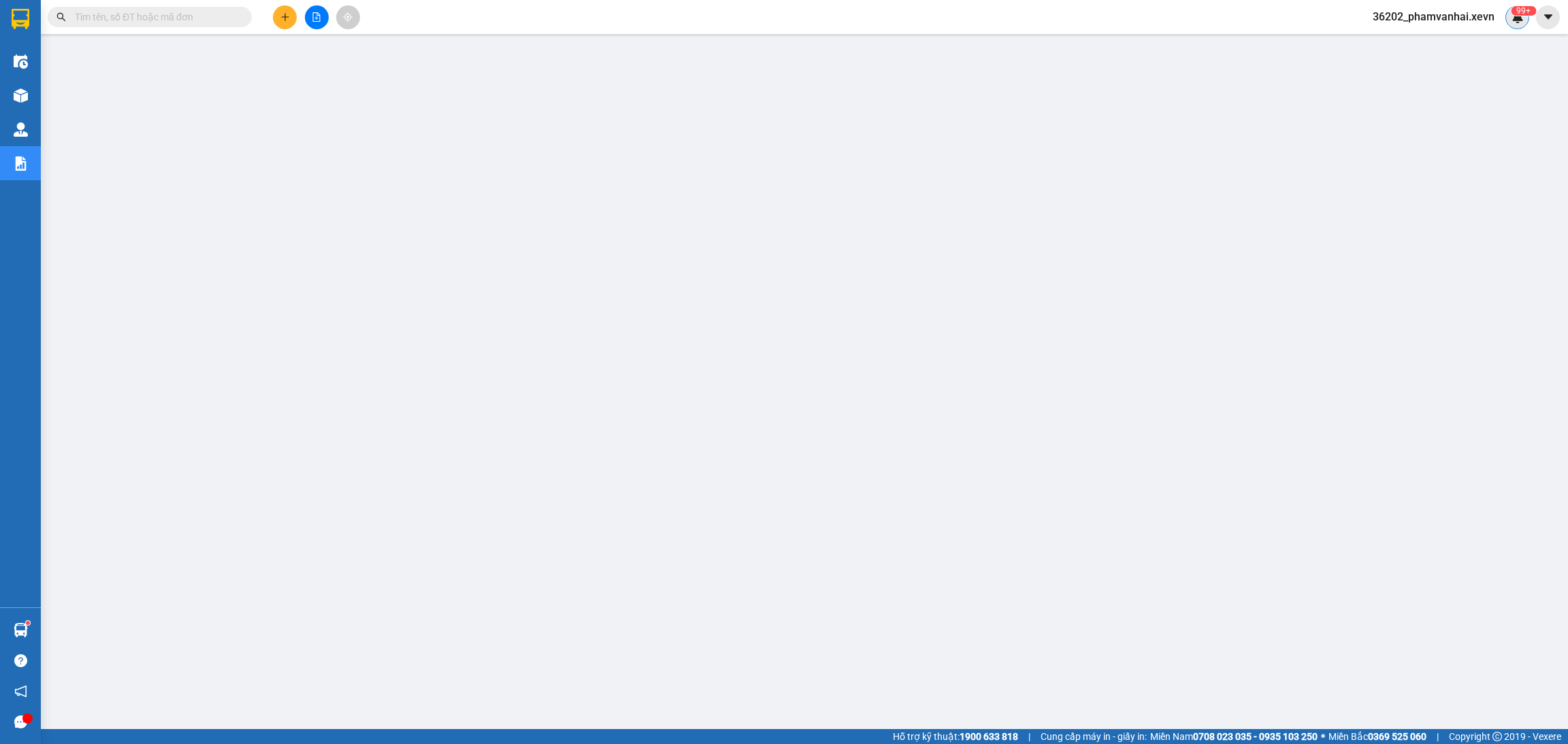
click at [1512, 11] on sup "99+" at bounding box center [1523, 11] width 26 height 10
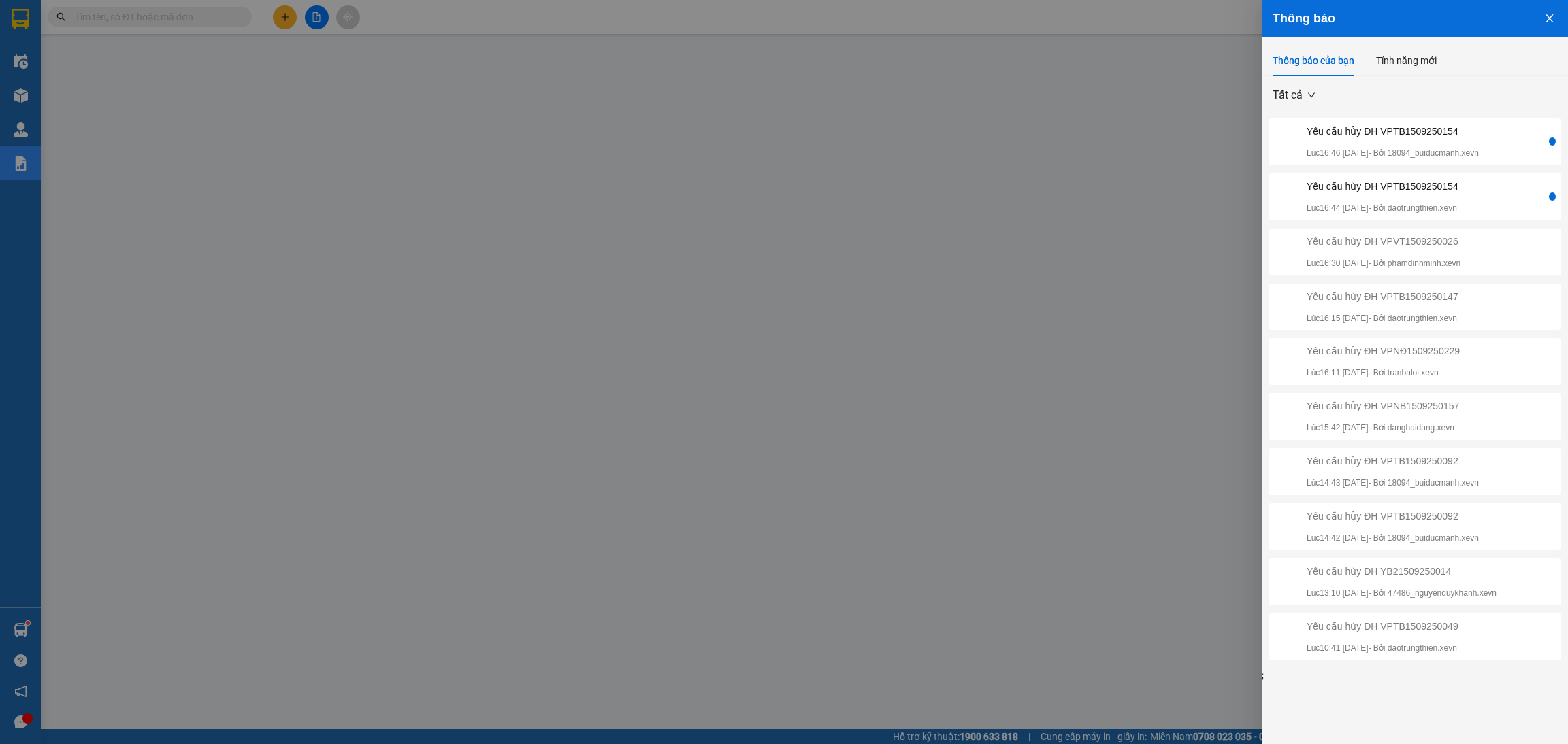
click at [1431, 135] on div "Yêu cầu hủy ĐH VPTB1509250154" at bounding box center [1392, 131] width 172 height 15
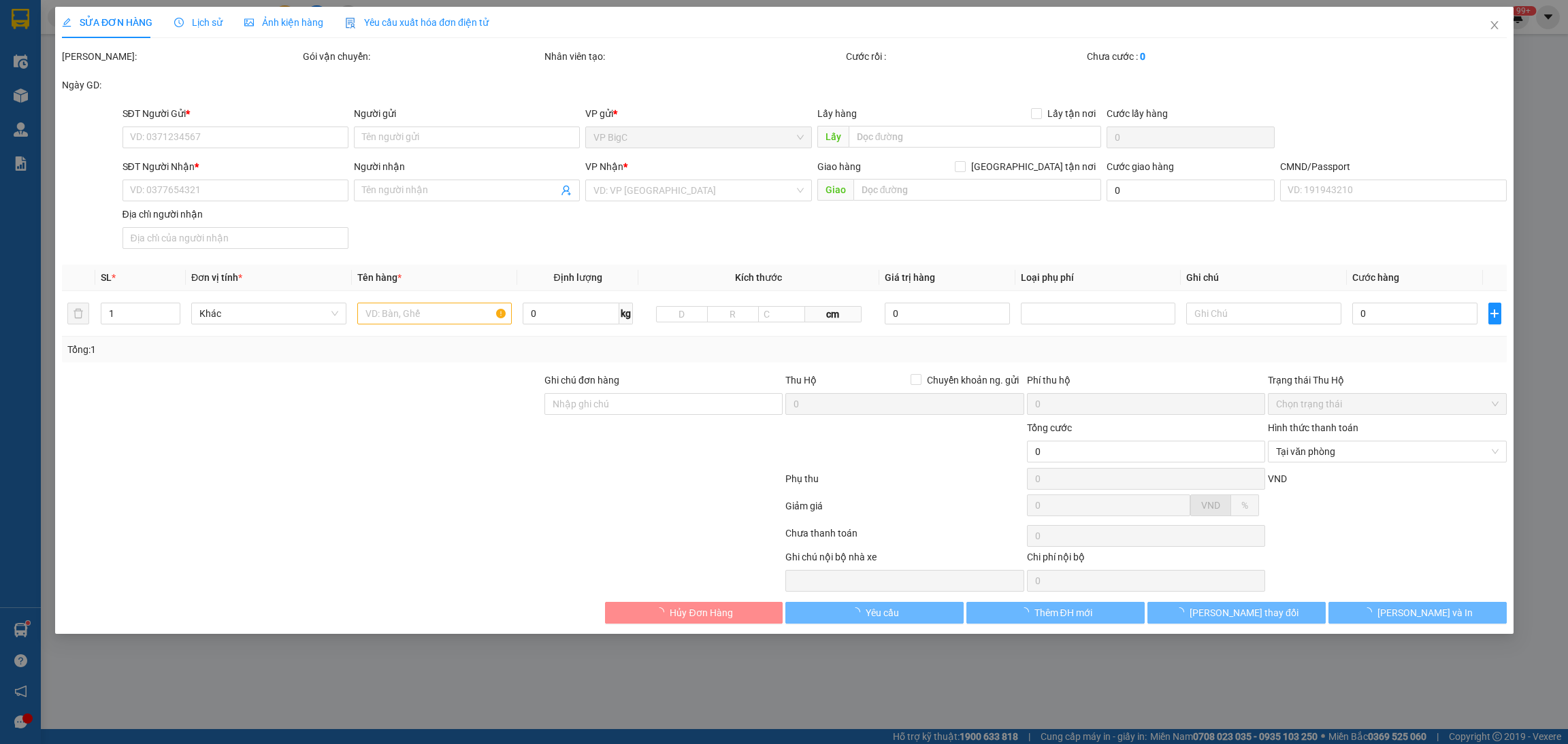
type input "0976299689"
type input "thuý"
type input "0356132005"
type input "[PERSON_NAME]"
type input "034301002920"
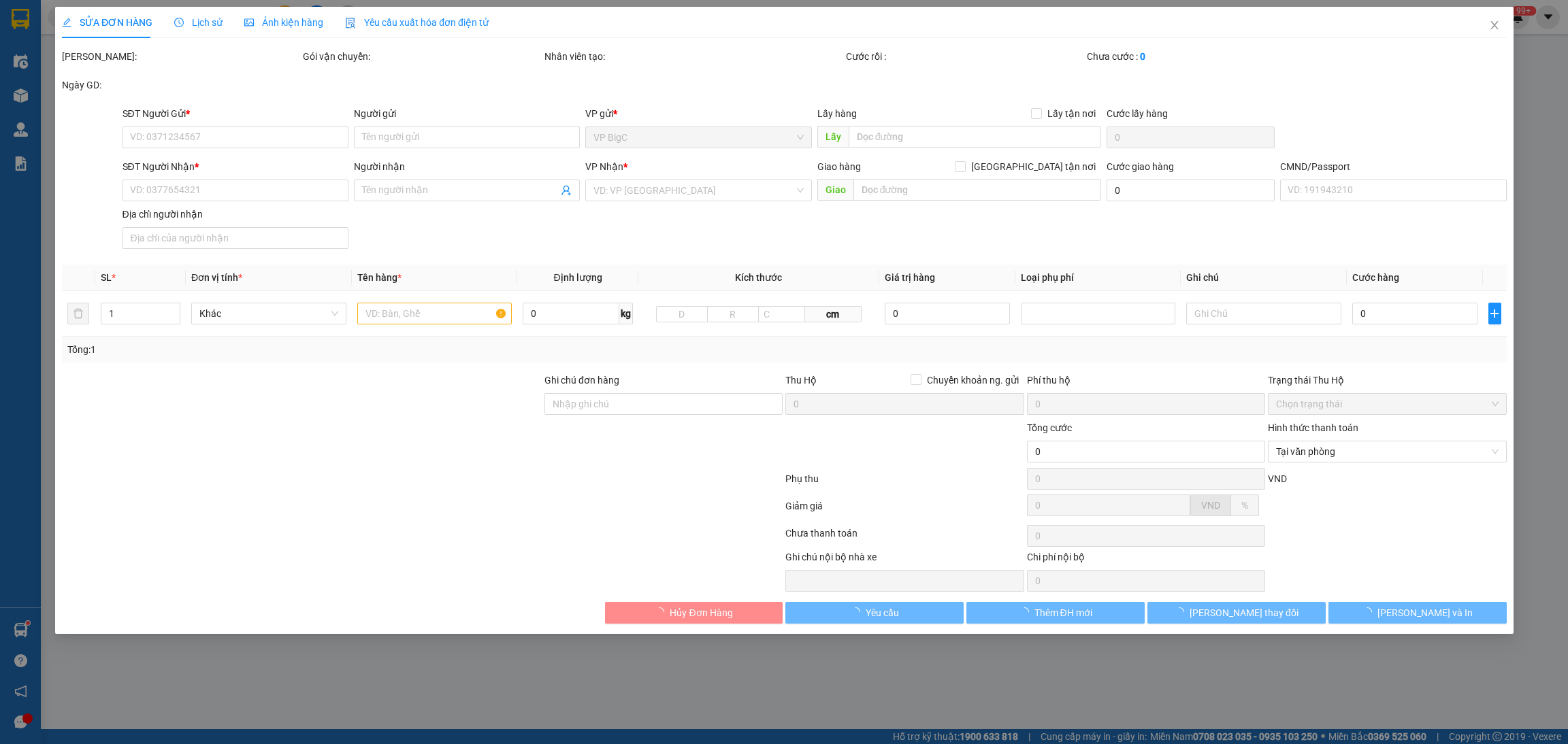
type input "huy don xxxxxx"
type input "40.000"
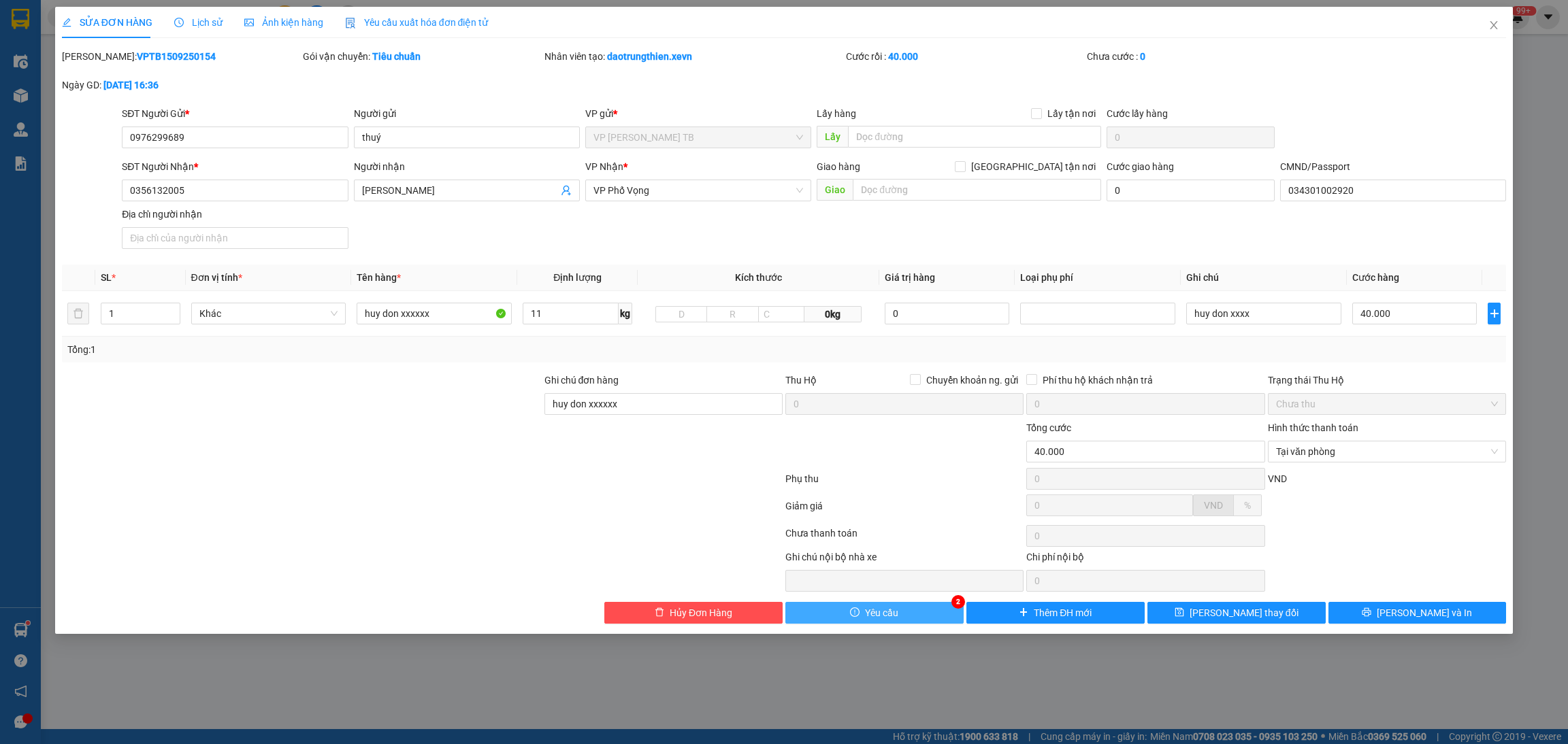
click at [924, 618] on button "Yêu cầu" at bounding box center [874, 613] width 178 height 22
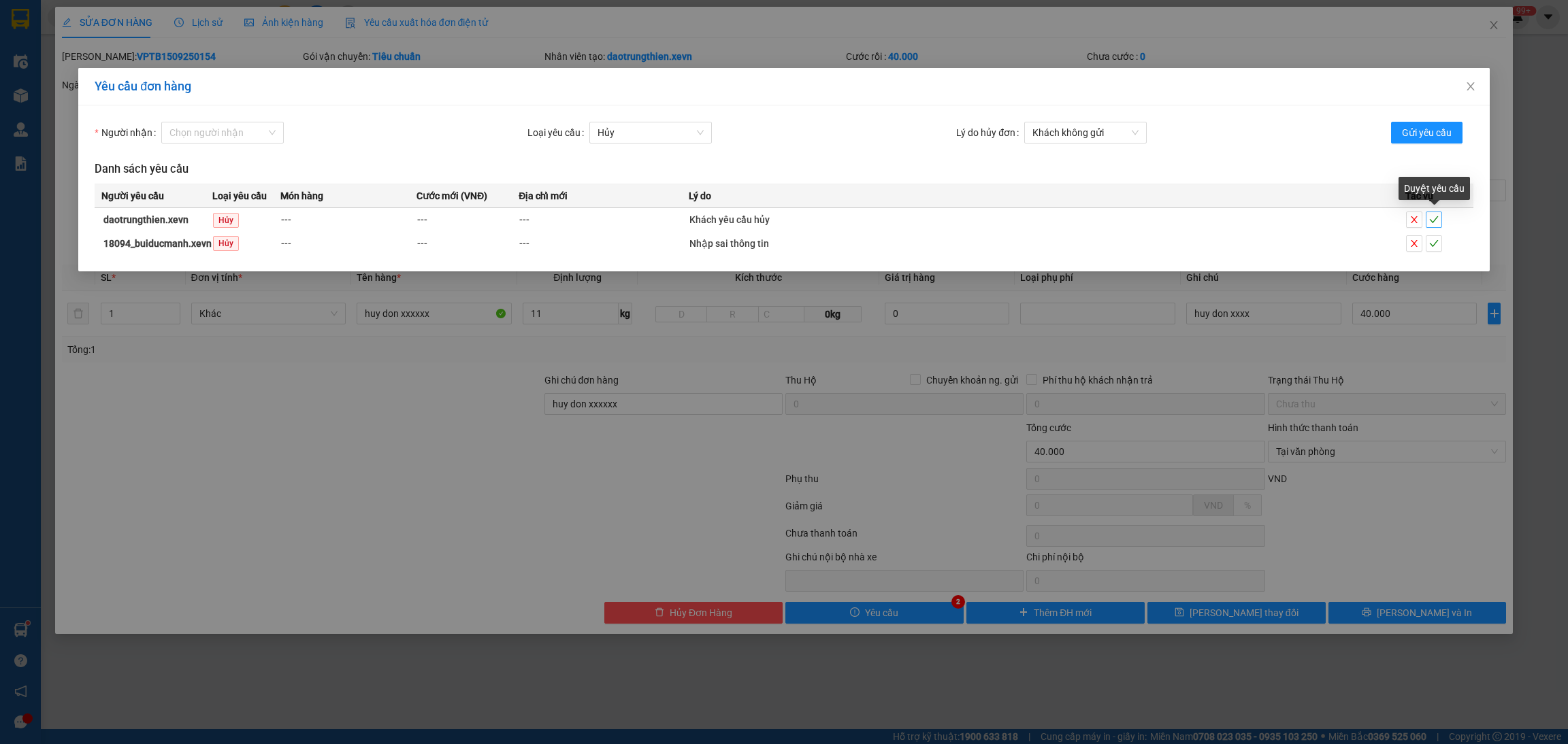
click at [1432, 218] on icon "check" at bounding box center [1434, 219] width 10 height 10
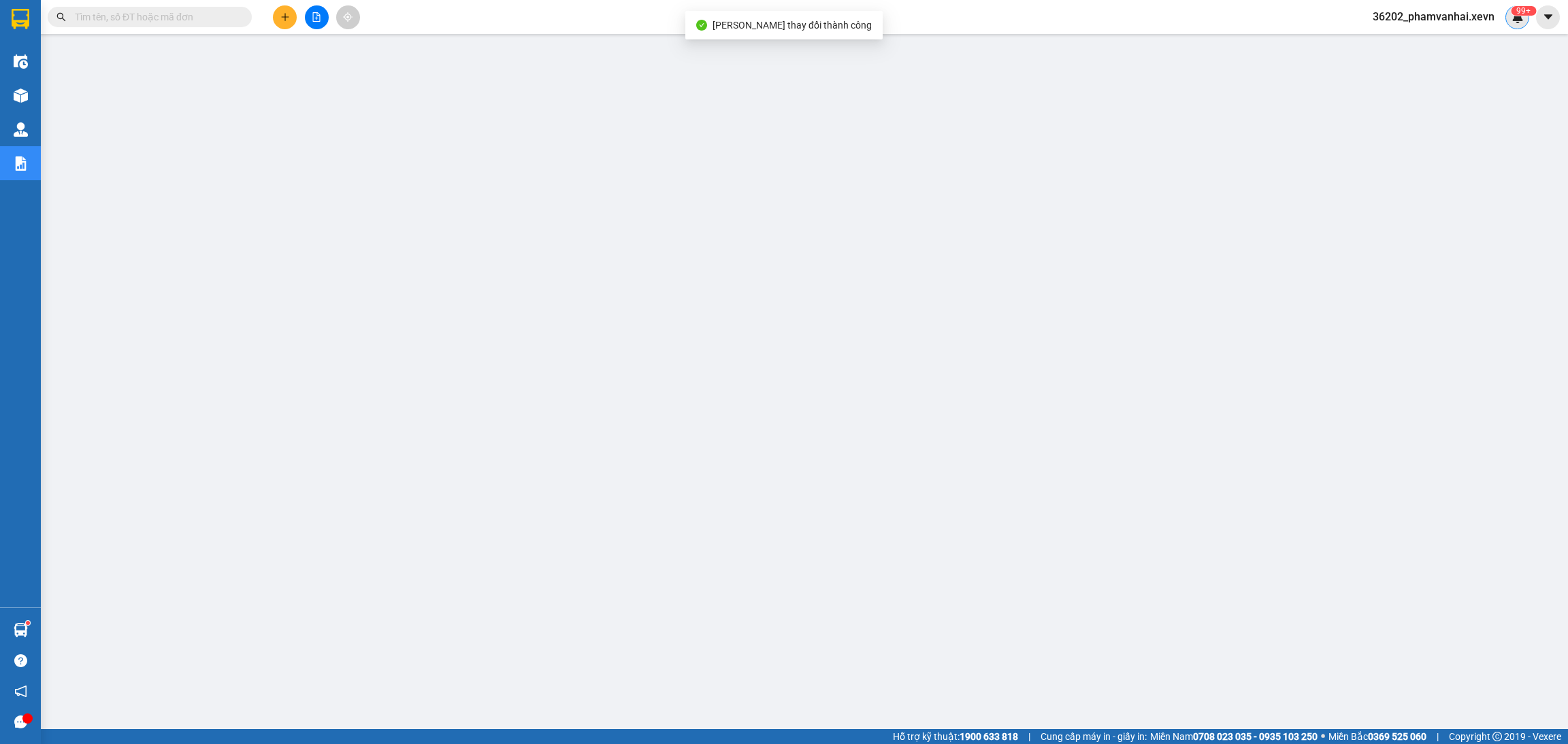
click at [1514, 18] on img at bounding box center [1517, 17] width 12 height 12
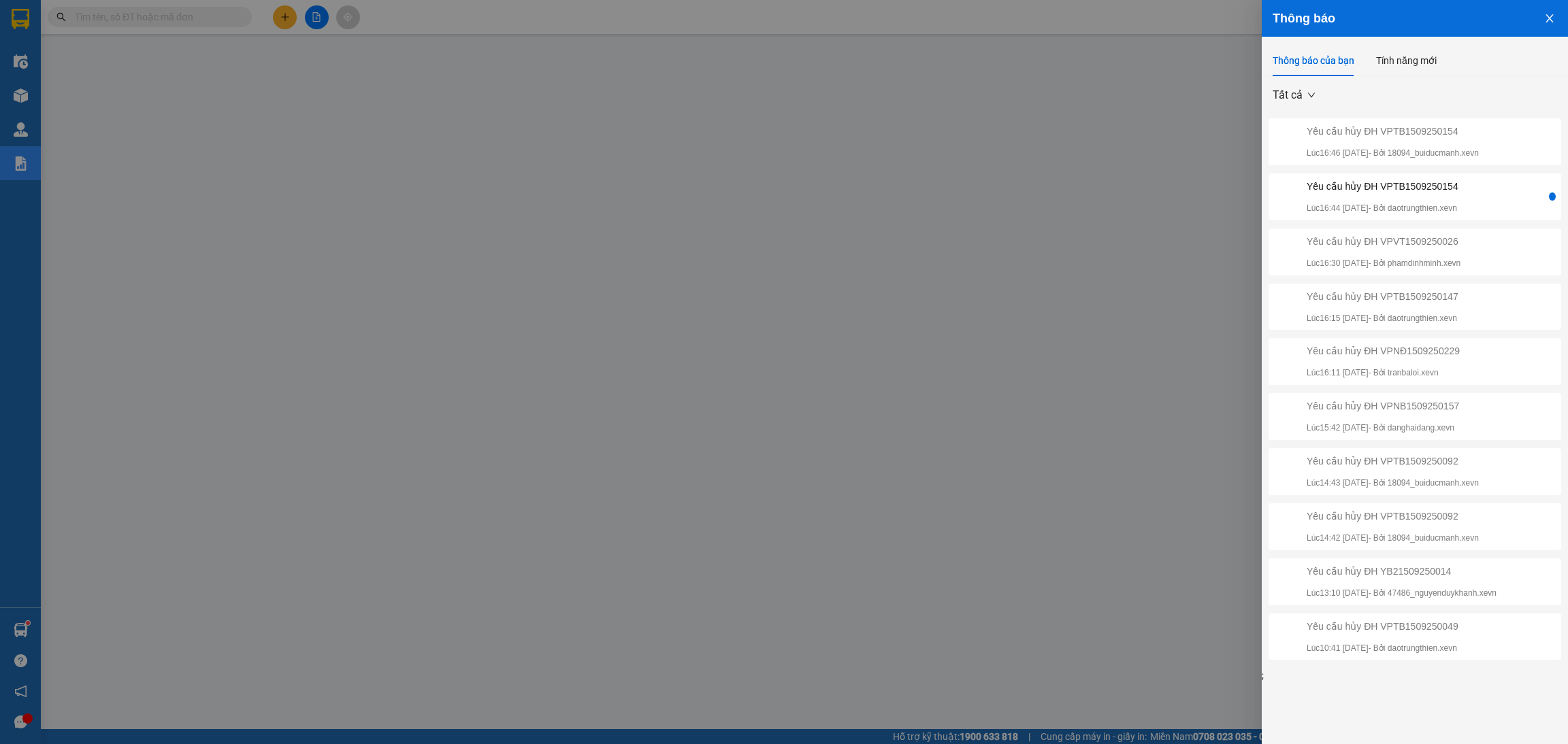
click at [1488, 192] on div "Yêu cầu hủy ĐH VPTB1509250154 Lúc 16:44 [DATE] - Bởi daotrungthien.xevn" at bounding box center [1409, 197] width 275 height 36
